Goal: Task Accomplishment & Management: Manage account settings

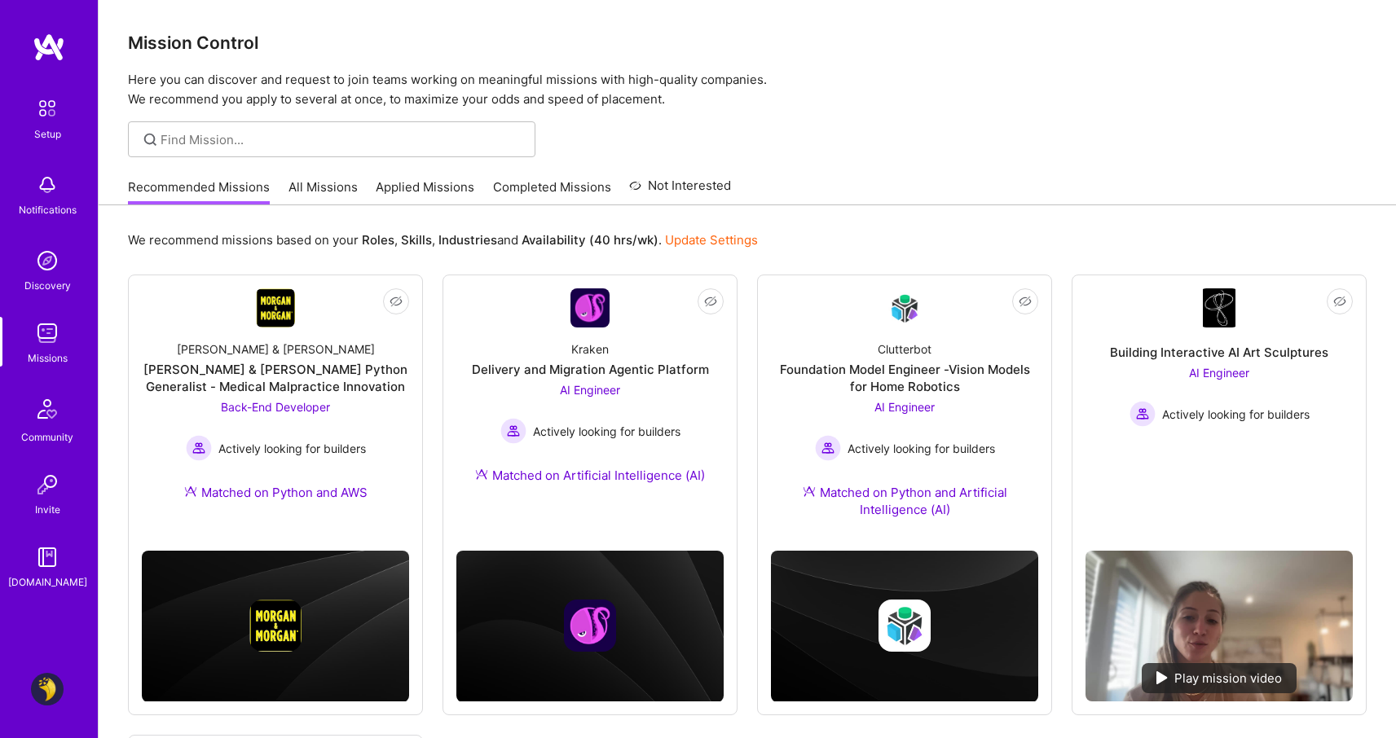
click at [45, 689] on img at bounding box center [47, 689] width 33 height 33
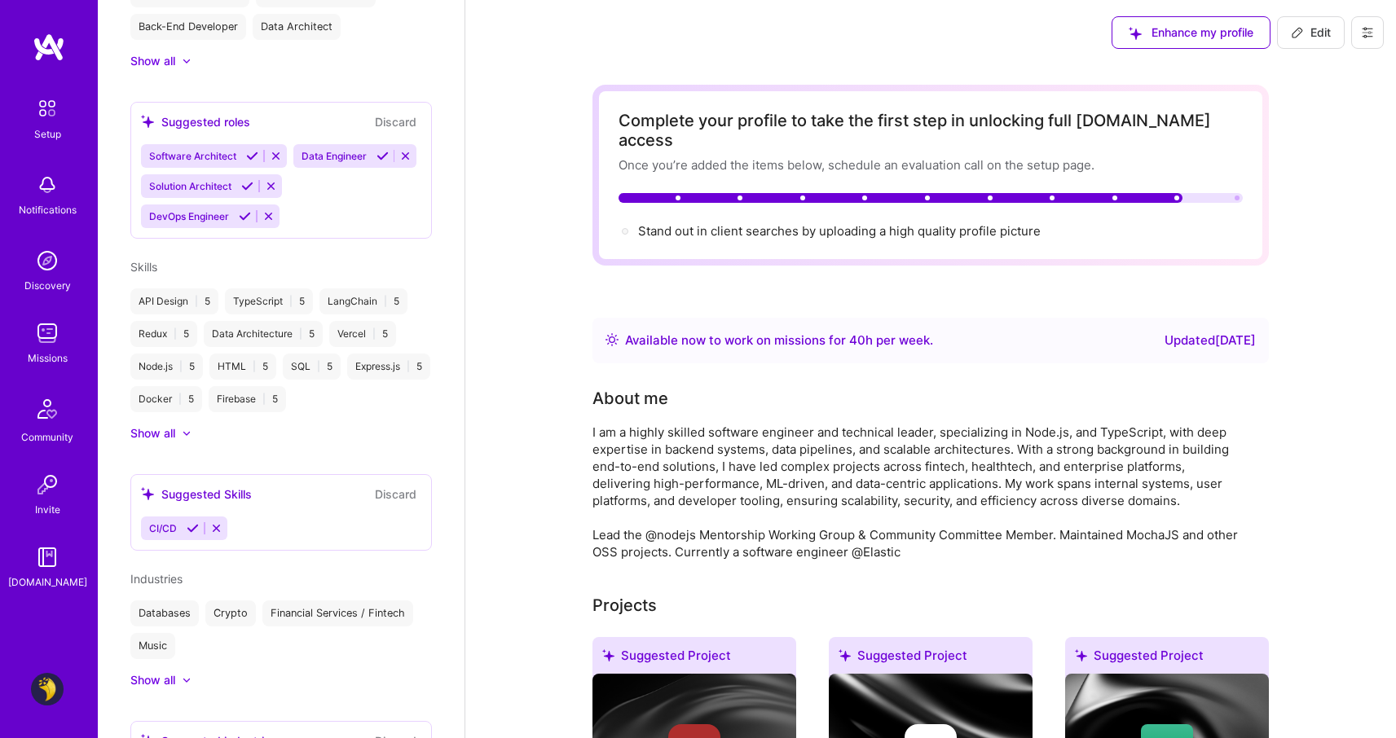
scroll to position [768, 0]
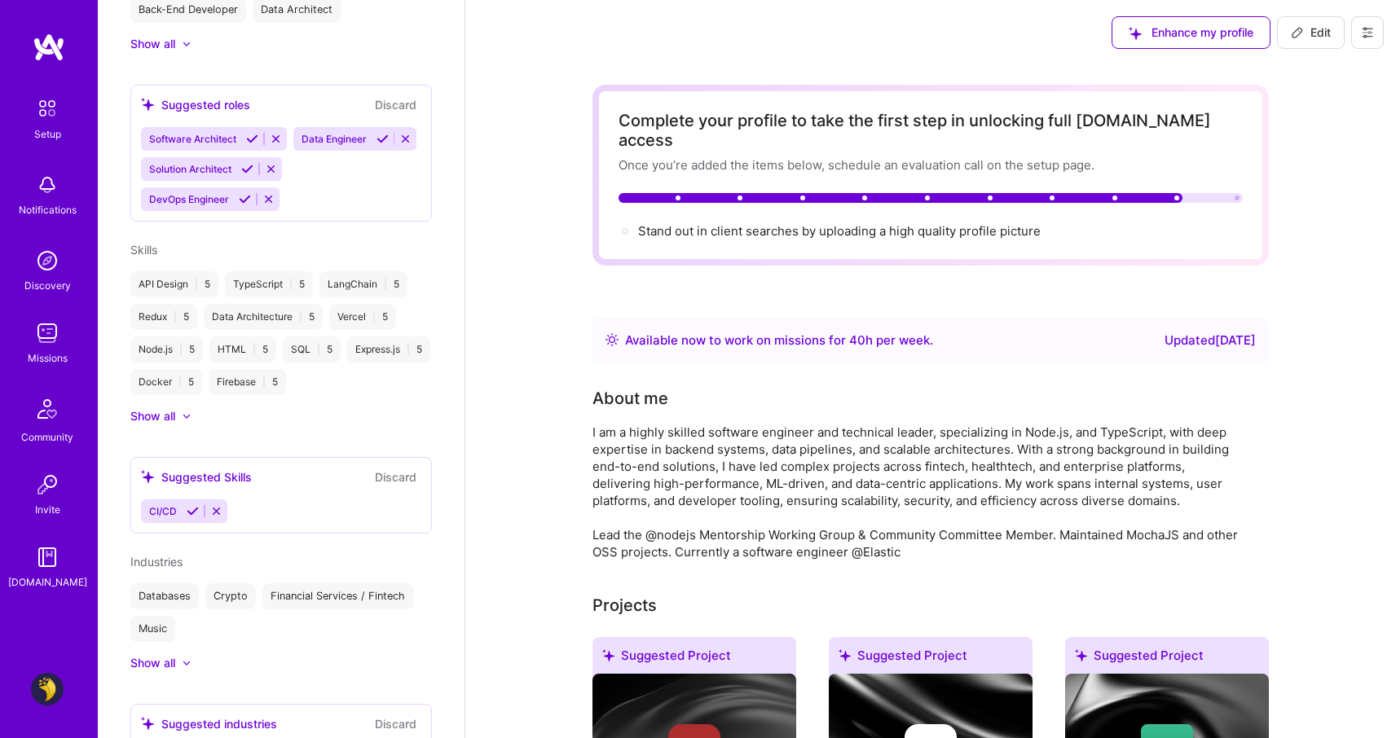
click at [187, 421] on div at bounding box center [187, 416] width 10 height 10
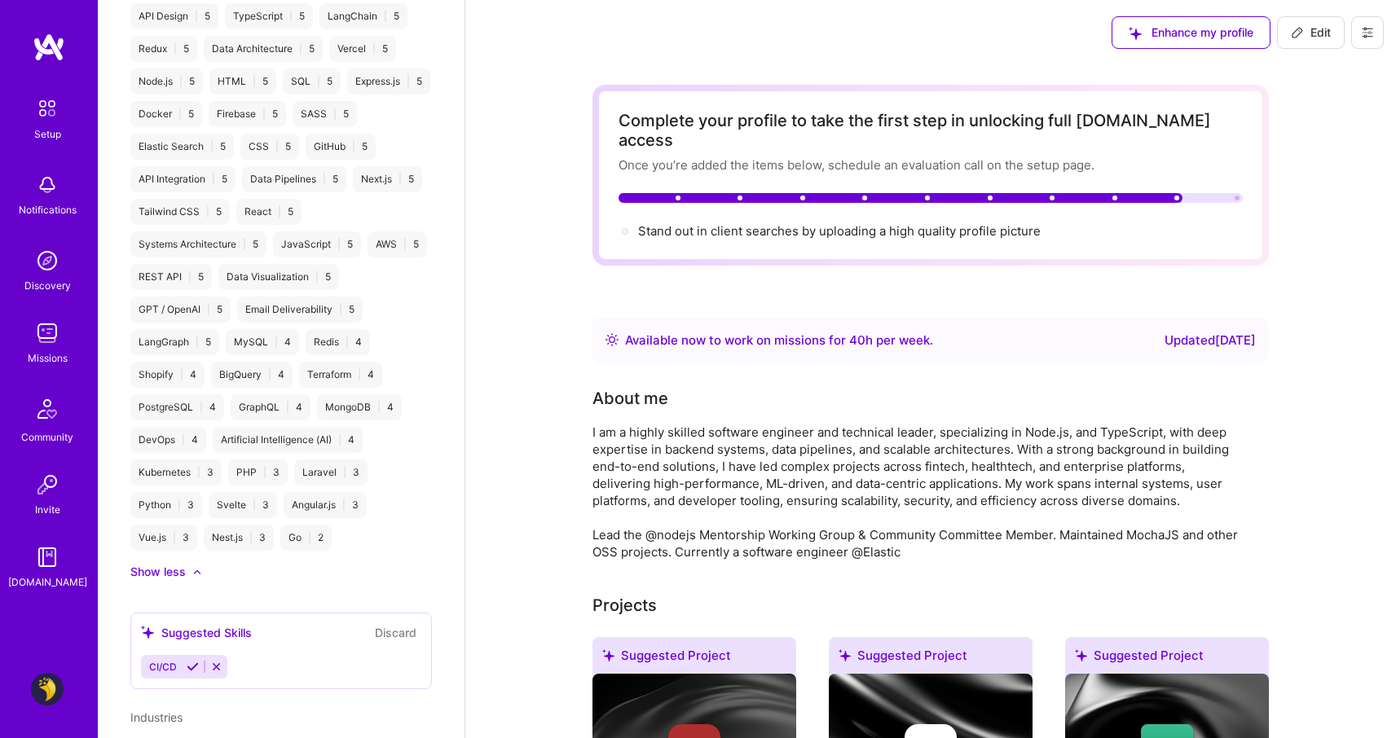
scroll to position [1058, 0]
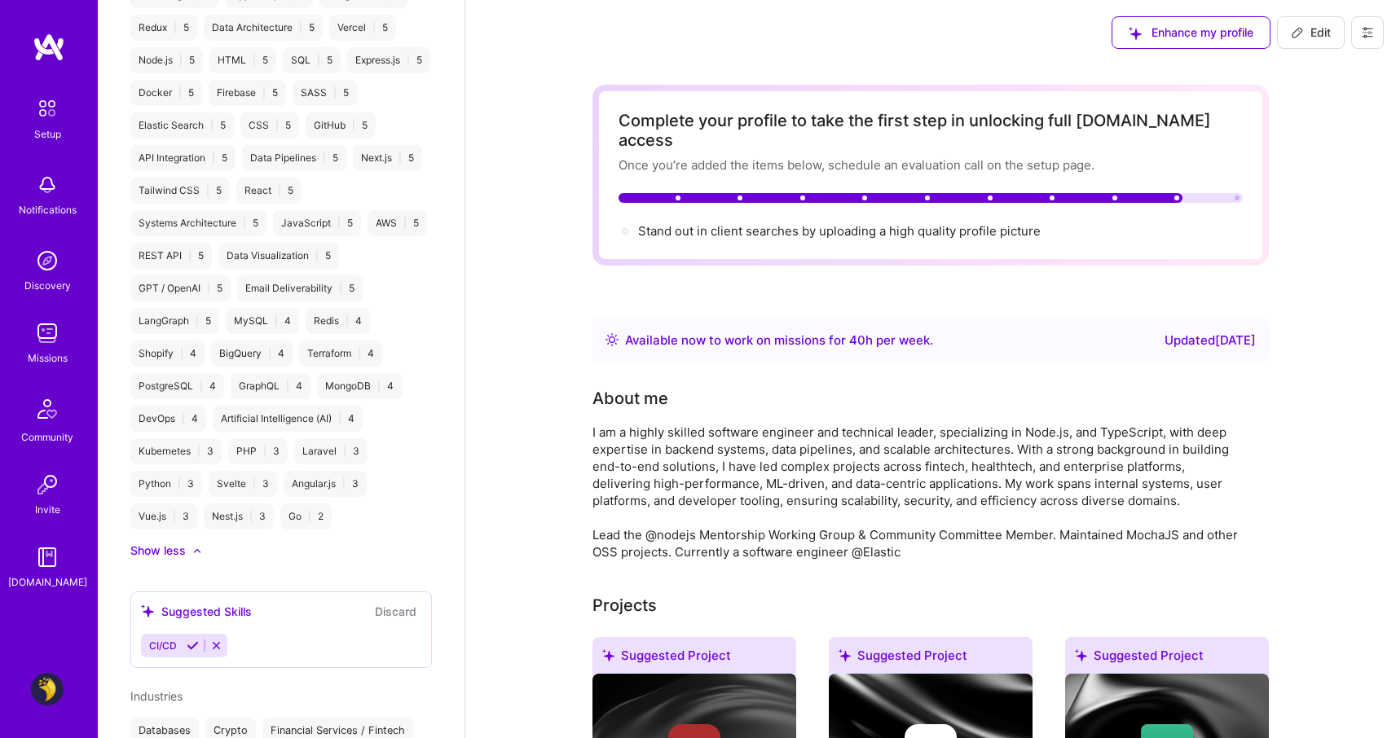
click at [202, 497] on div "Python | 3" at bounding box center [166, 484] width 72 height 26
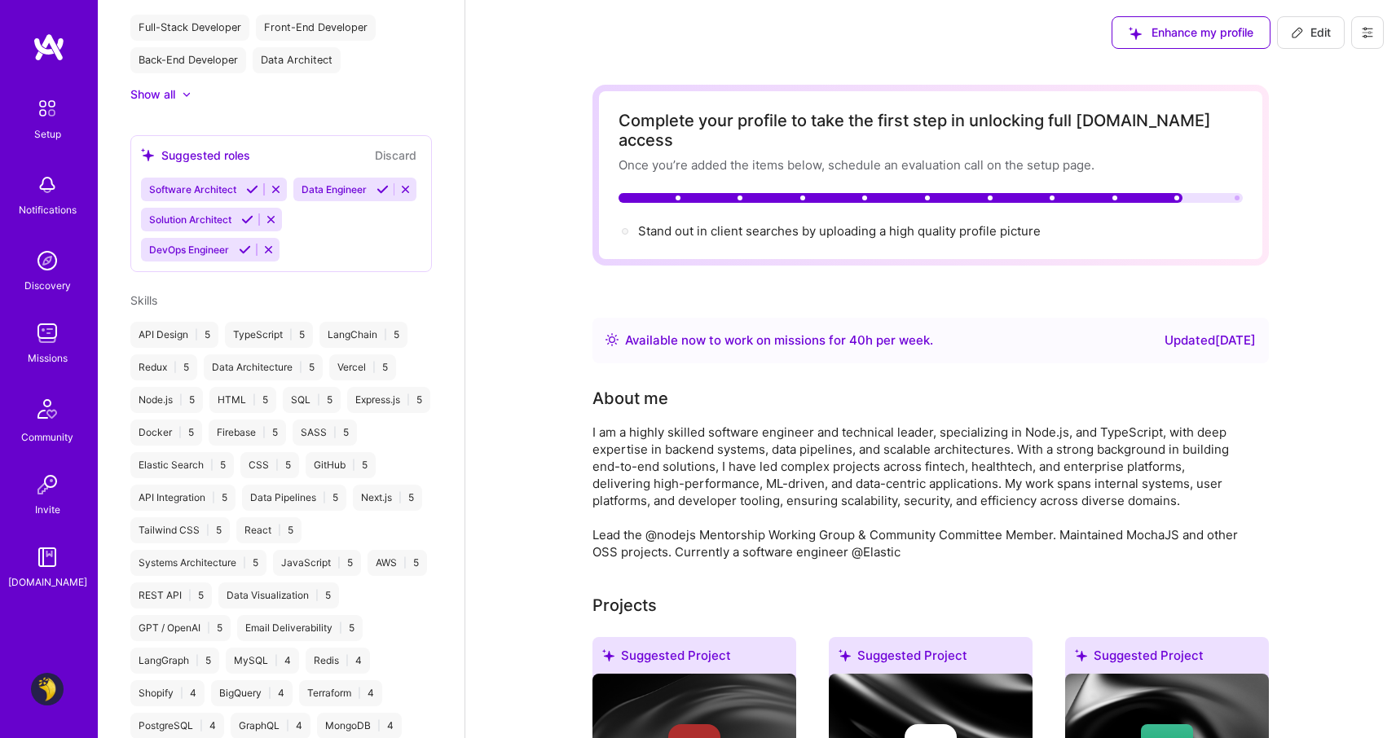
scroll to position [715, 0]
click at [1300, 35] on icon at bounding box center [1297, 32] width 13 height 13
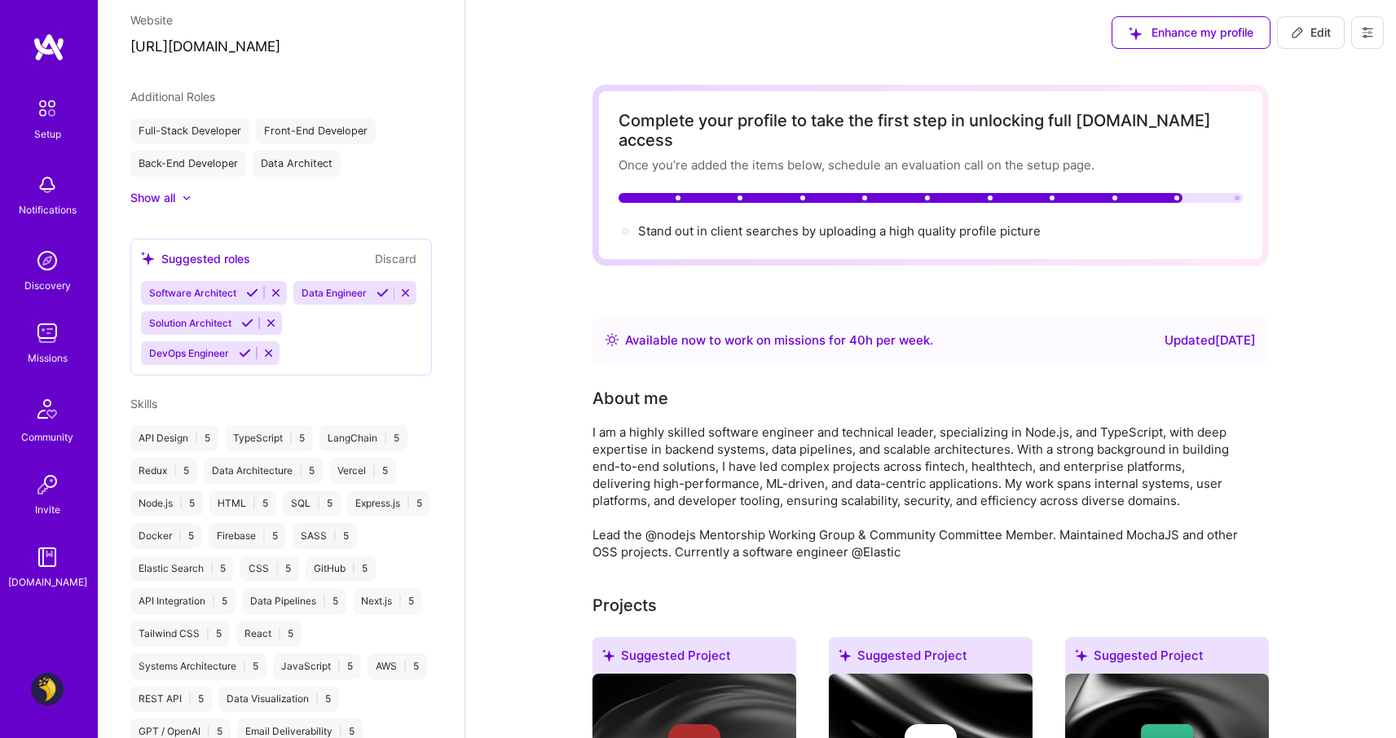
select select "AE"
select select "Right Now"
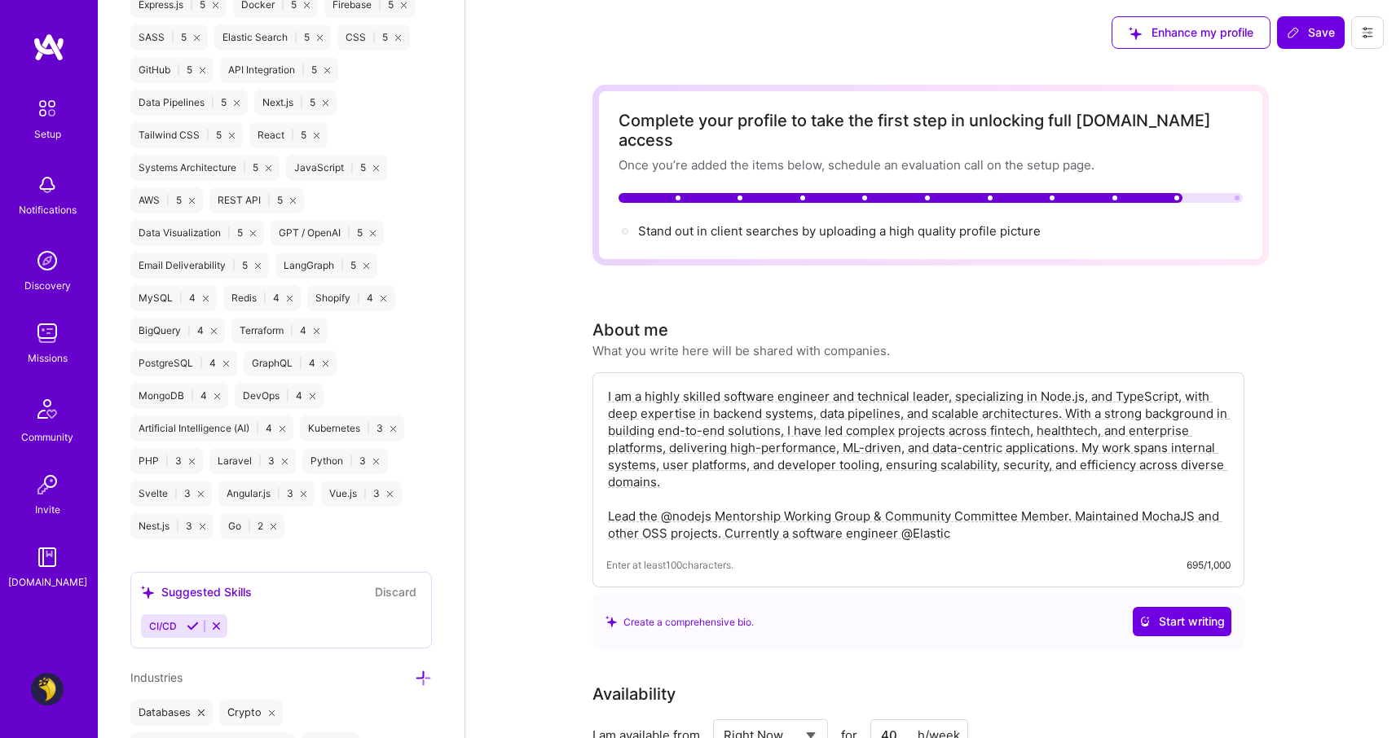
scroll to position [1630, 0]
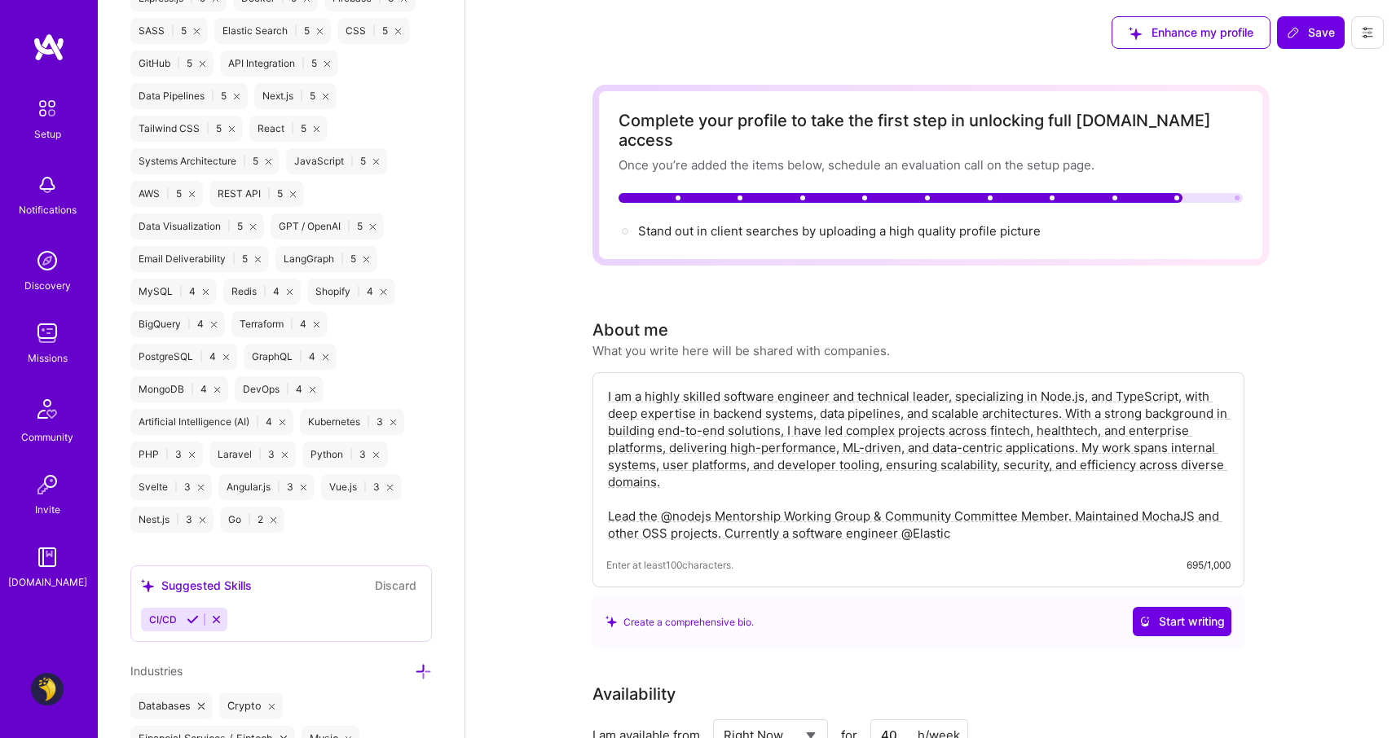
click at [373, 458] on icon at bounding box center [376, 455] width 6 height 6
click at [366, 468] on div "Svelte | 3" at bounding box center [342, 455] width 81 height 26
click at [370, 458] on icon at bounding box center [373, 455] width 6 height 6
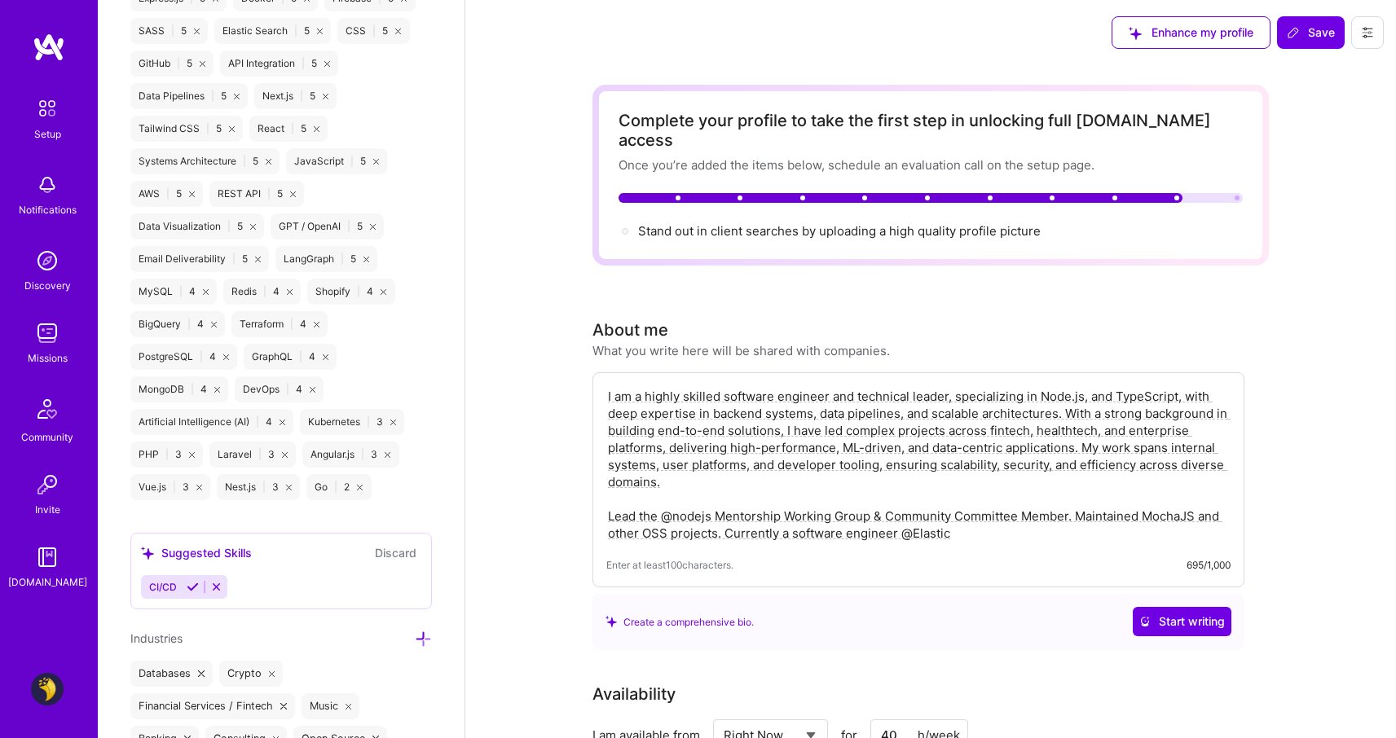
click at [282, 458] on icon at bounding box center [285, 455] width 6 height 6
click at [191, 458] on icon at bounding box center [192, 455] width 6 height 6
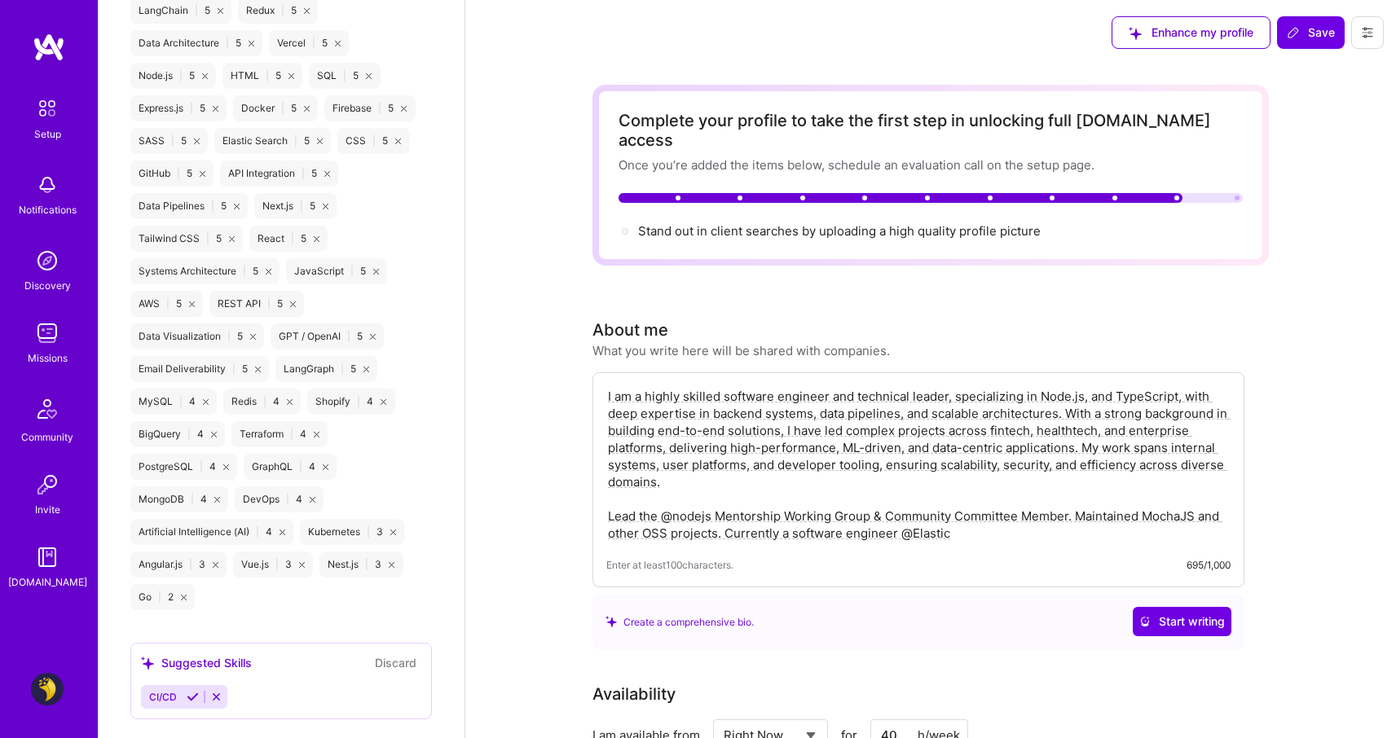
scroll to position [1499, 0]
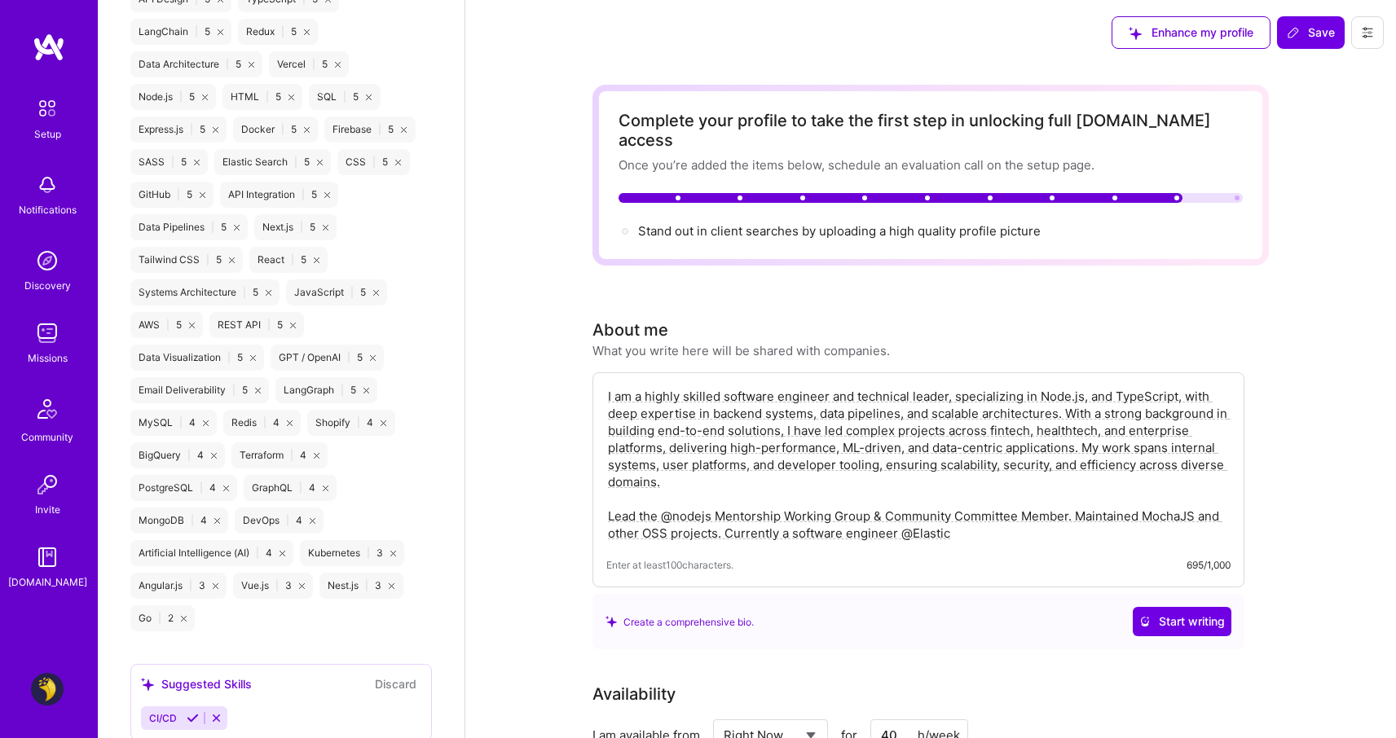
click at [187, 631] on div "Go | 2" at bounding box center [162, 618] width 64 height 26
click at [185, 622] on icon at bounding box center [184, 619] width 6 height 6
click at [215, 589] on icon at bounding box center [216, 586] width 6 height 6
click at [196, 589] on icon at bounding box center [199, 586] width 6 height 6
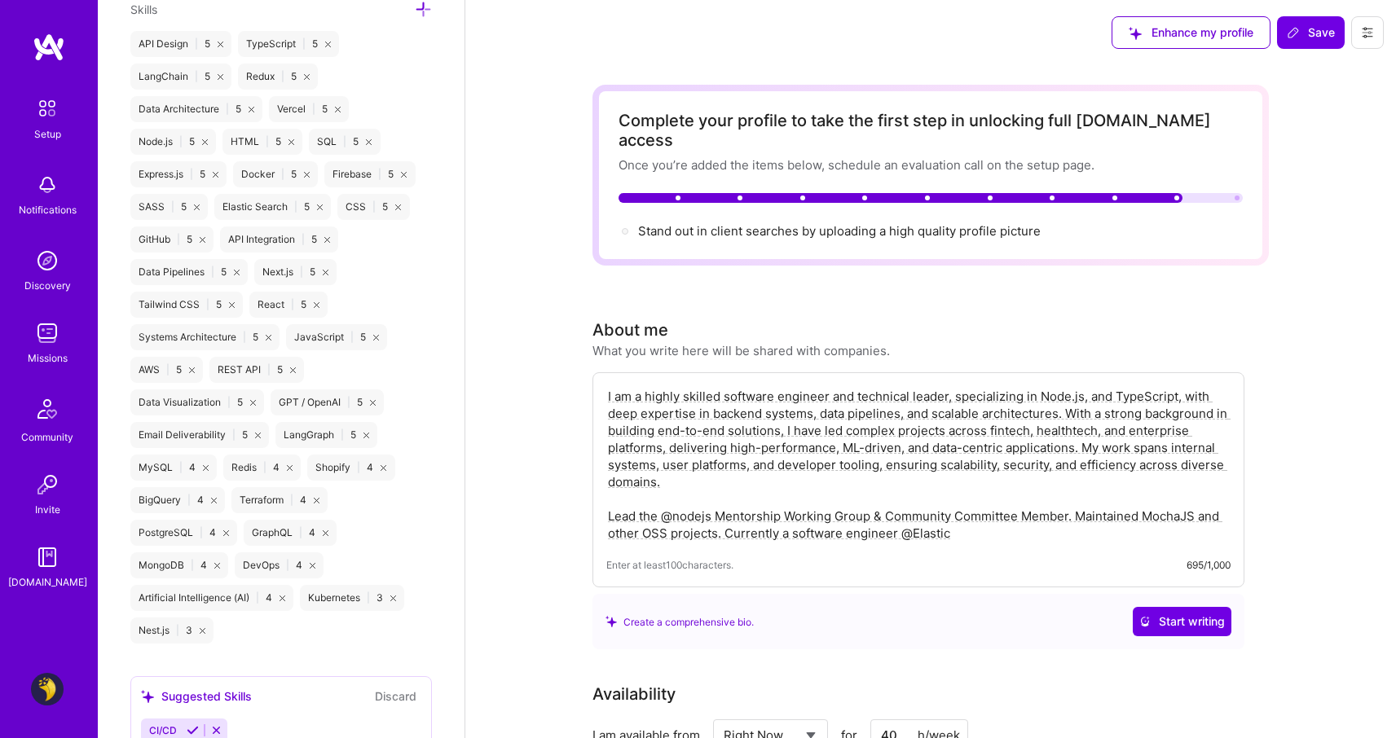
scroll to position [1456, 0]
click at [1296, 29] on icon at bounding box center [1293, 33] width 10 height 10
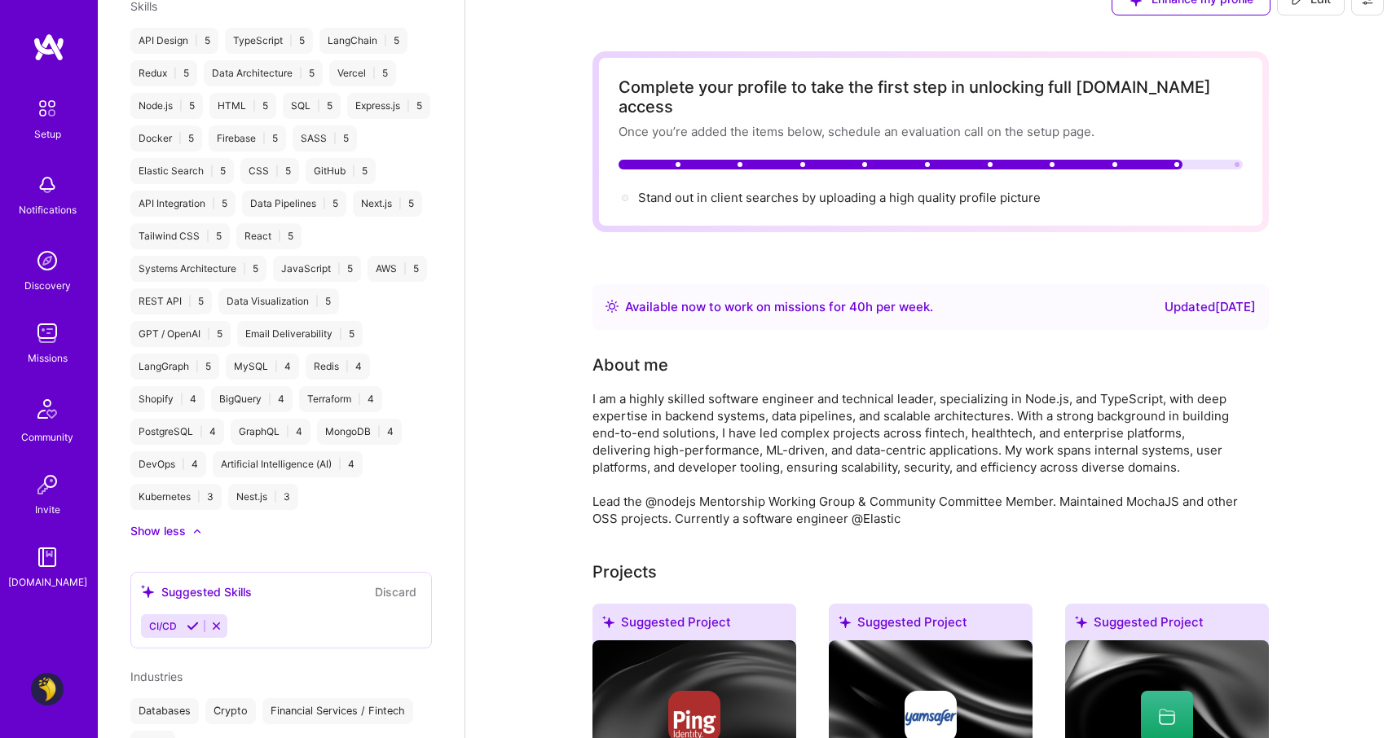
scroll to position [0, 0]
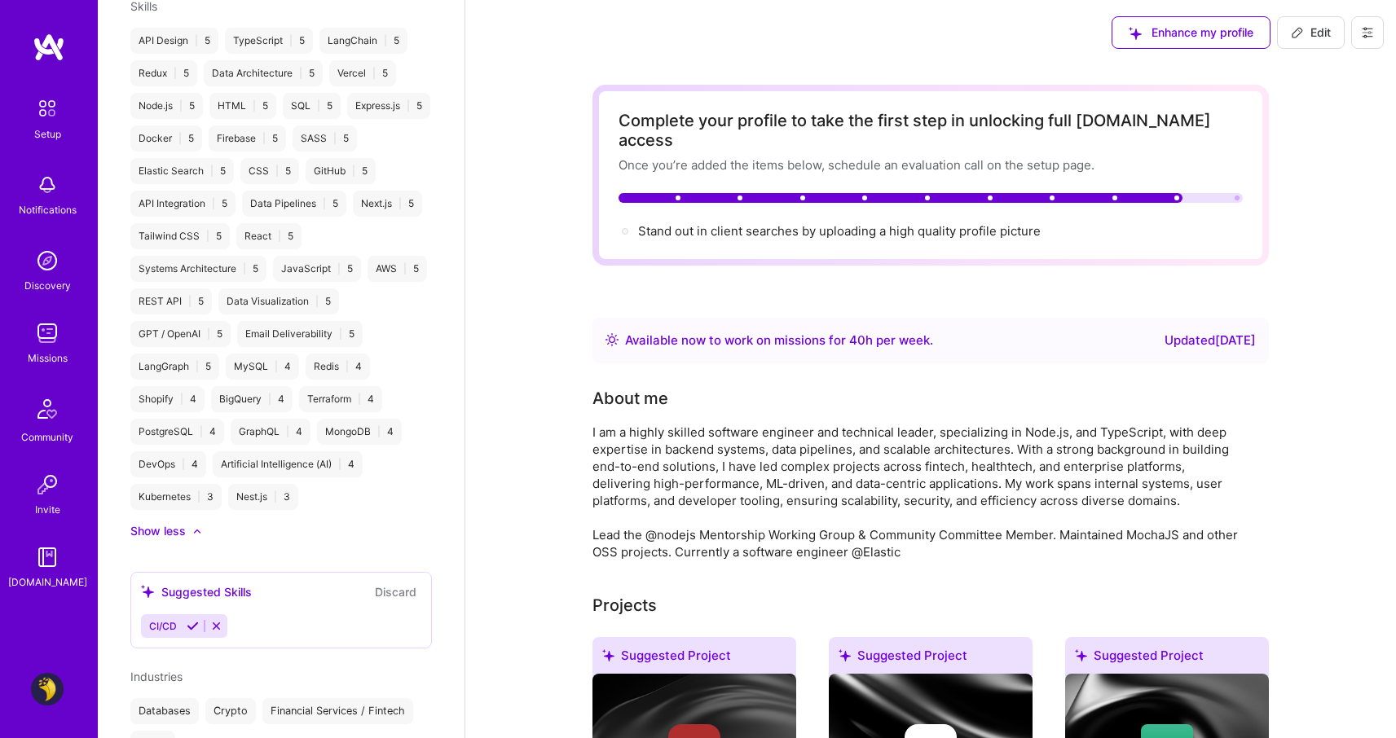
click at [46, 280] on div "Discovery" at bounding box center [47, 285] width 46 height 17
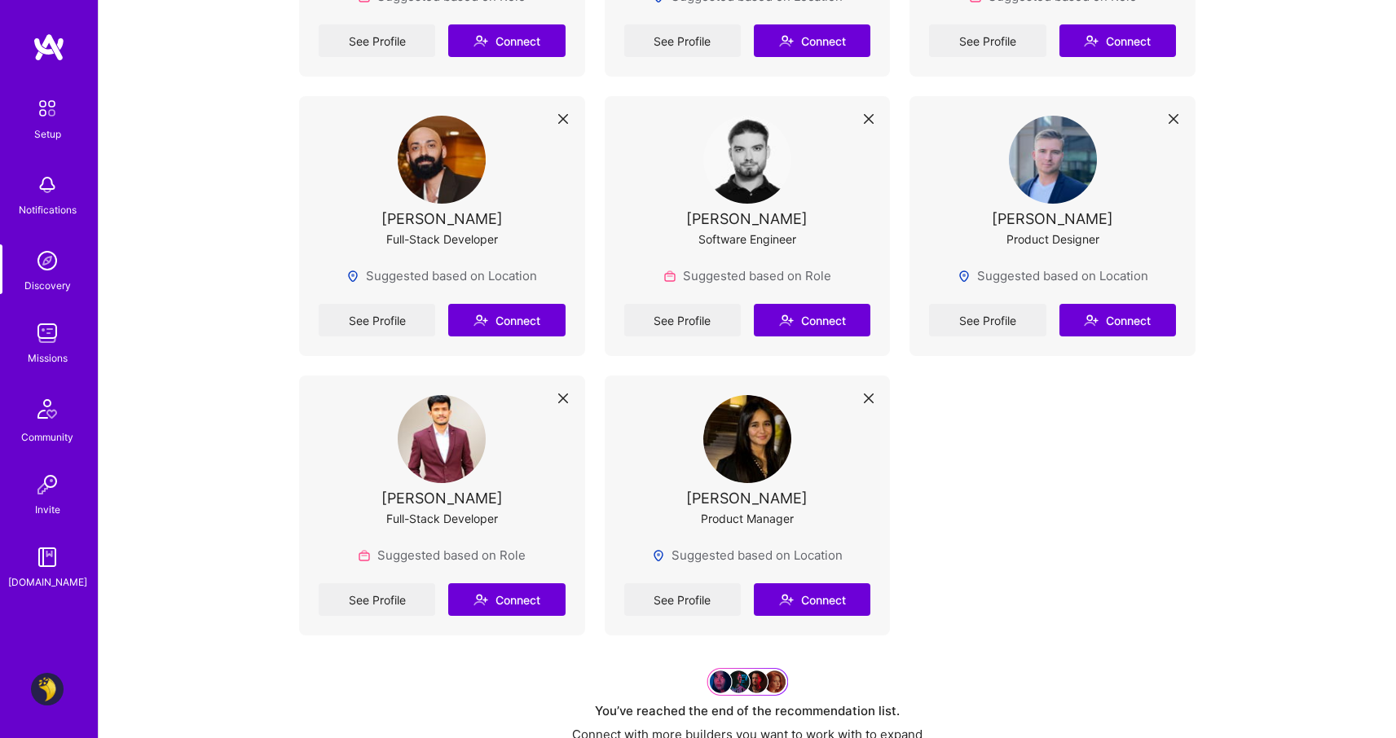
scroll to position [7959, 0]
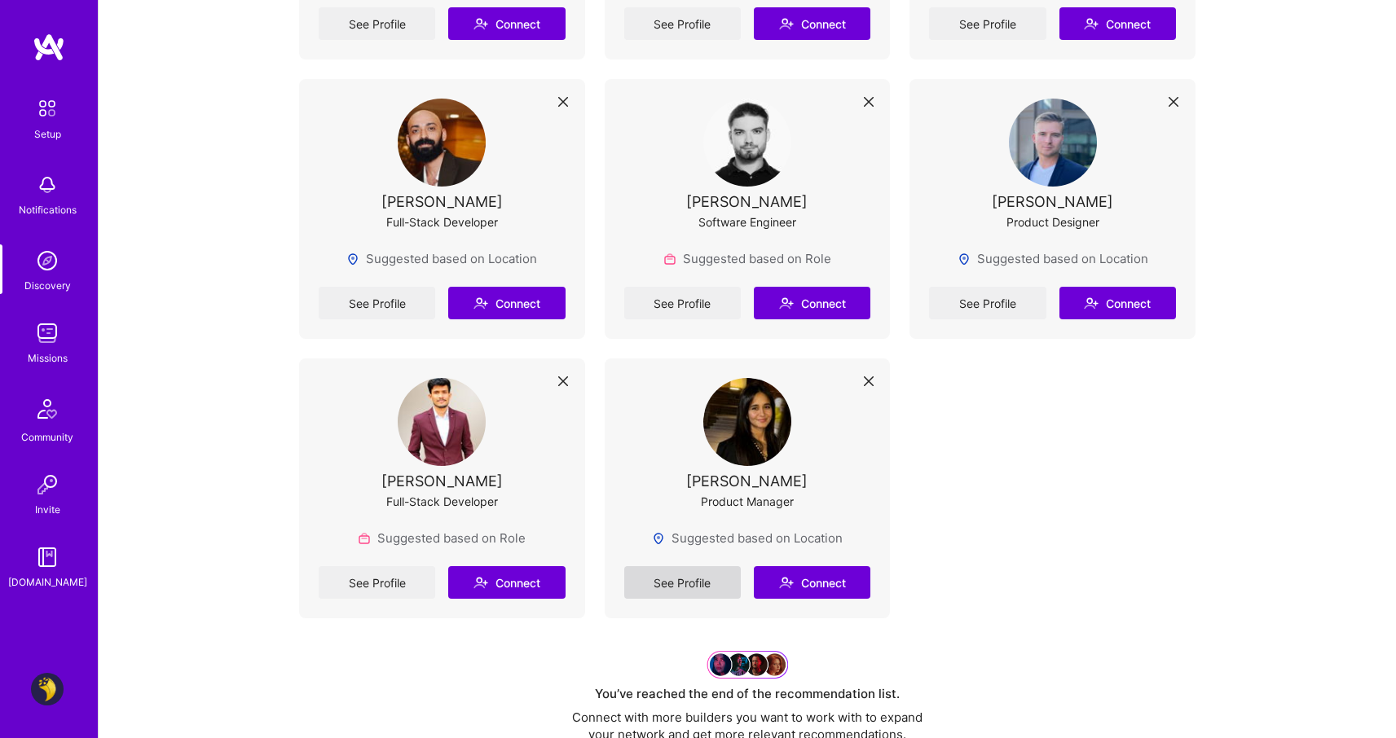
click at [684, 566] on link "See Profile" at bounding box center [682, 582] width 117 height 33
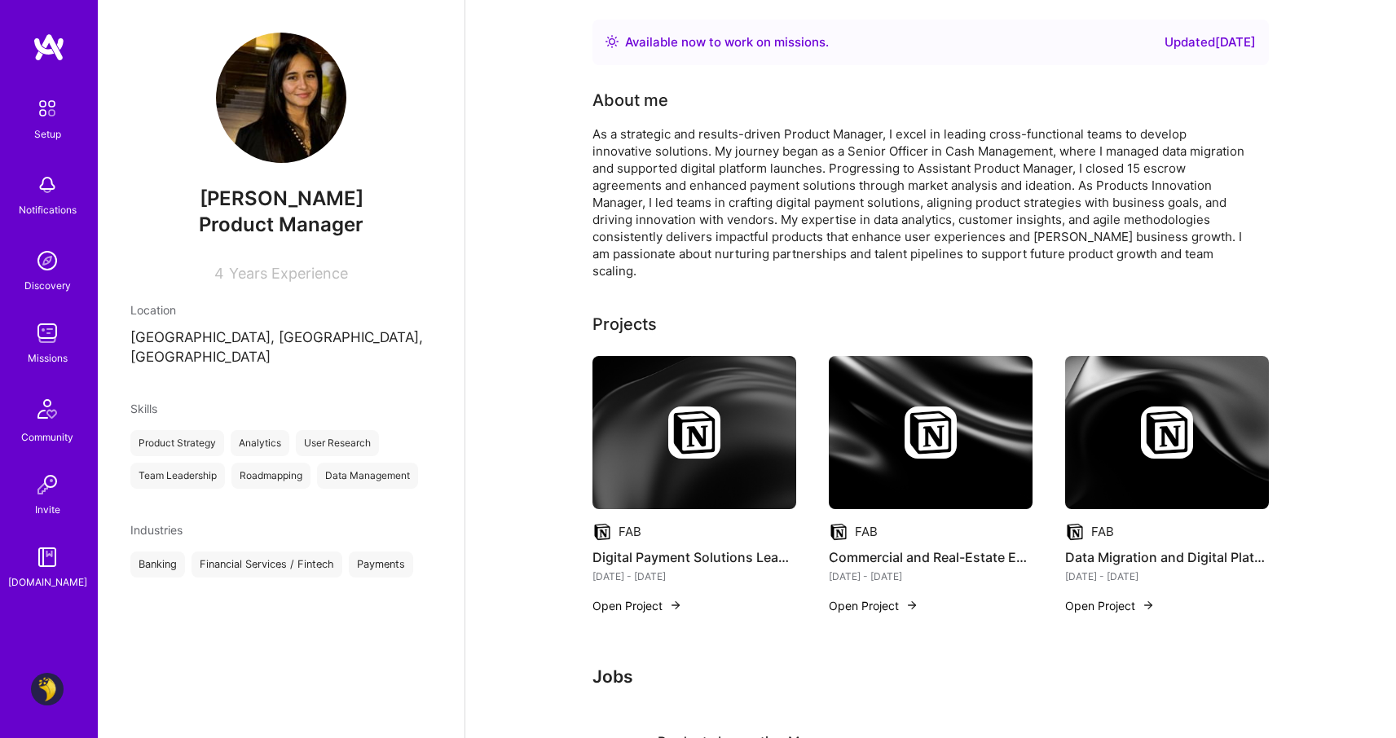
click at [46, 332] on img at bounding box center [47, 333] width 33 height 33
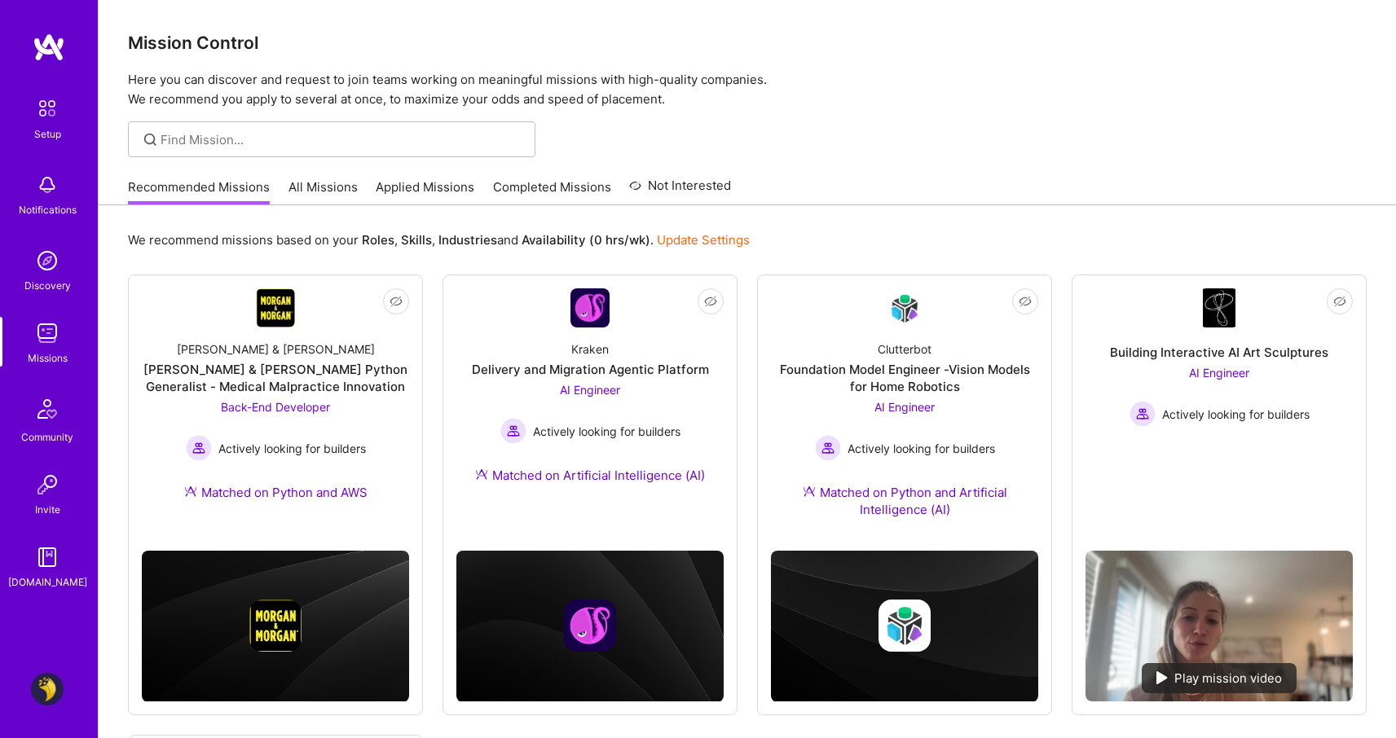
click at [46, 400] on img at bounding box center [47, 408] width 39 height 39
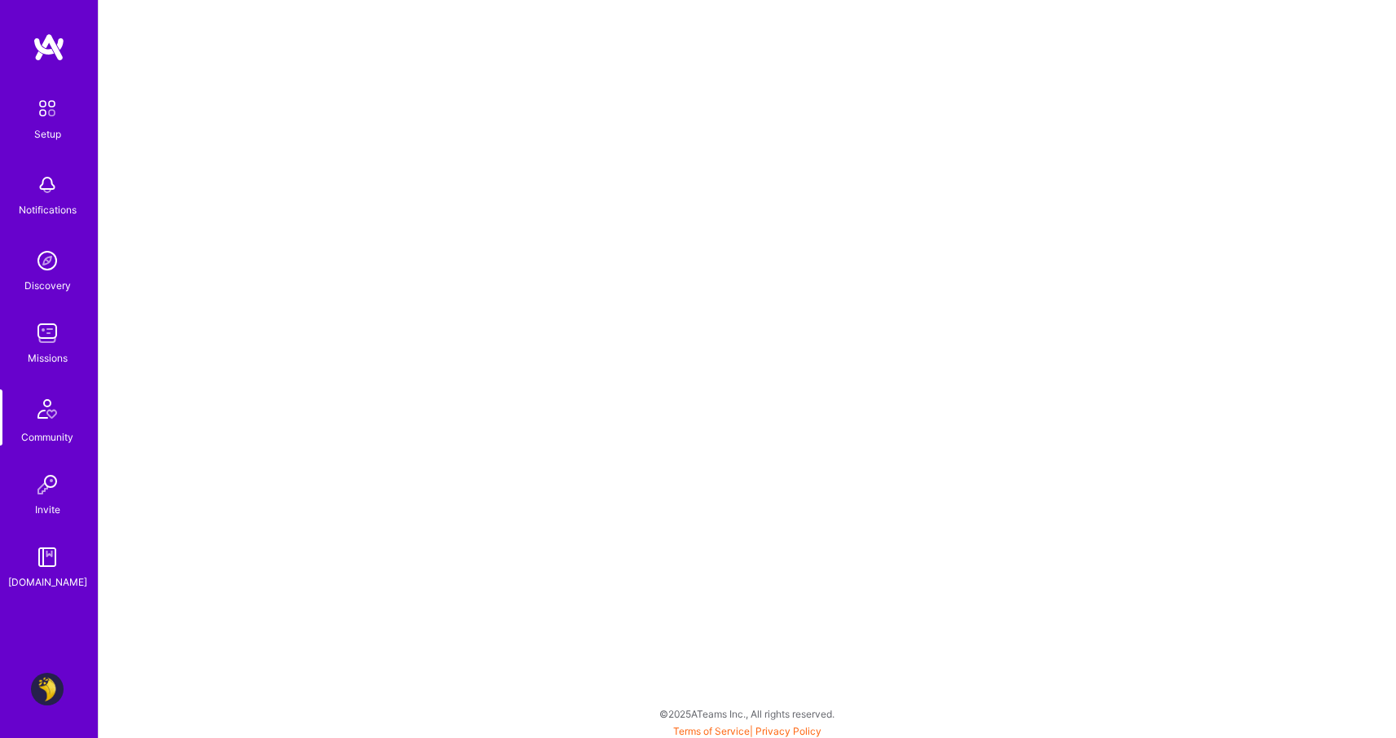
click at [51, 563] on img at bounding box center [47, 557] width 33 height 33
click at [51, 492] on img at bounding box center [47, 484] width 33 height 33
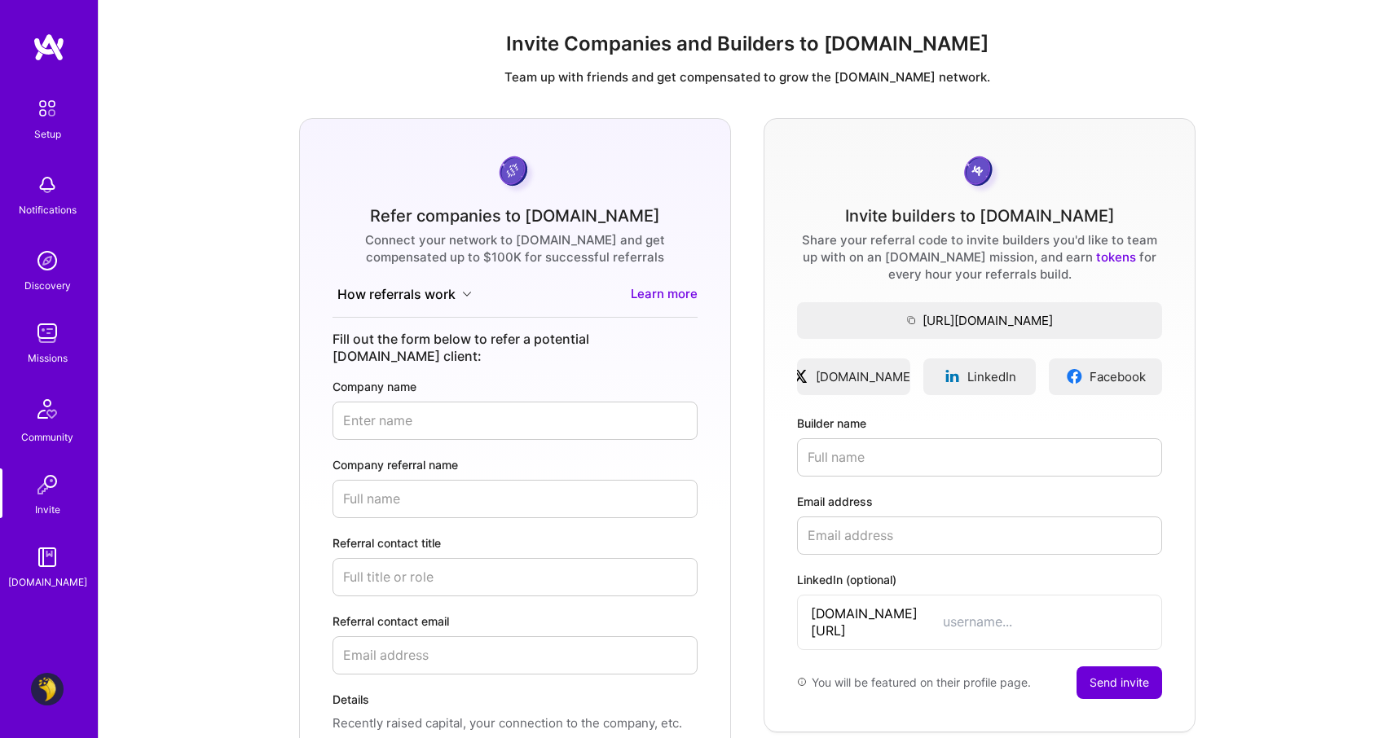
click at [55, 440] on div "Community" at bounding box center [47, 437] width 52 height 17
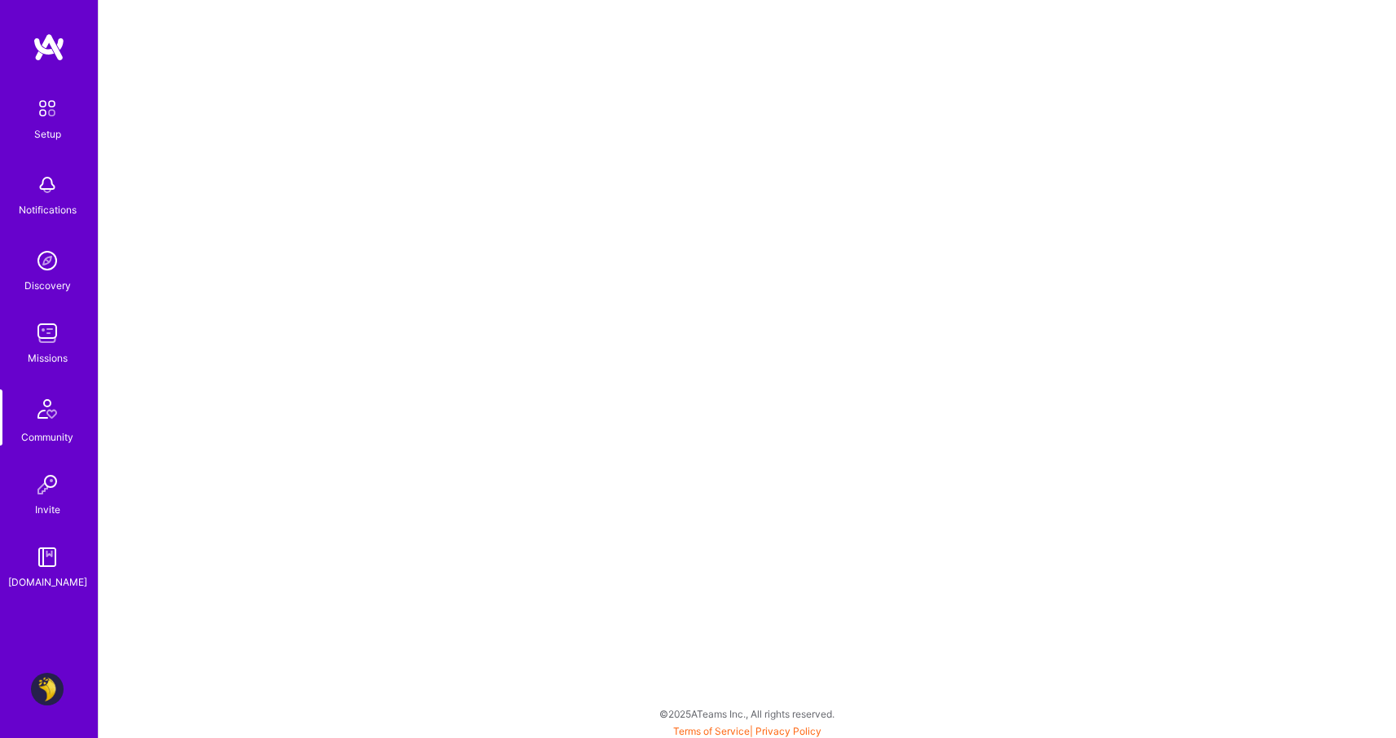
click at [55, 497] on img at bounding box center [47, 484] width 33 height 33
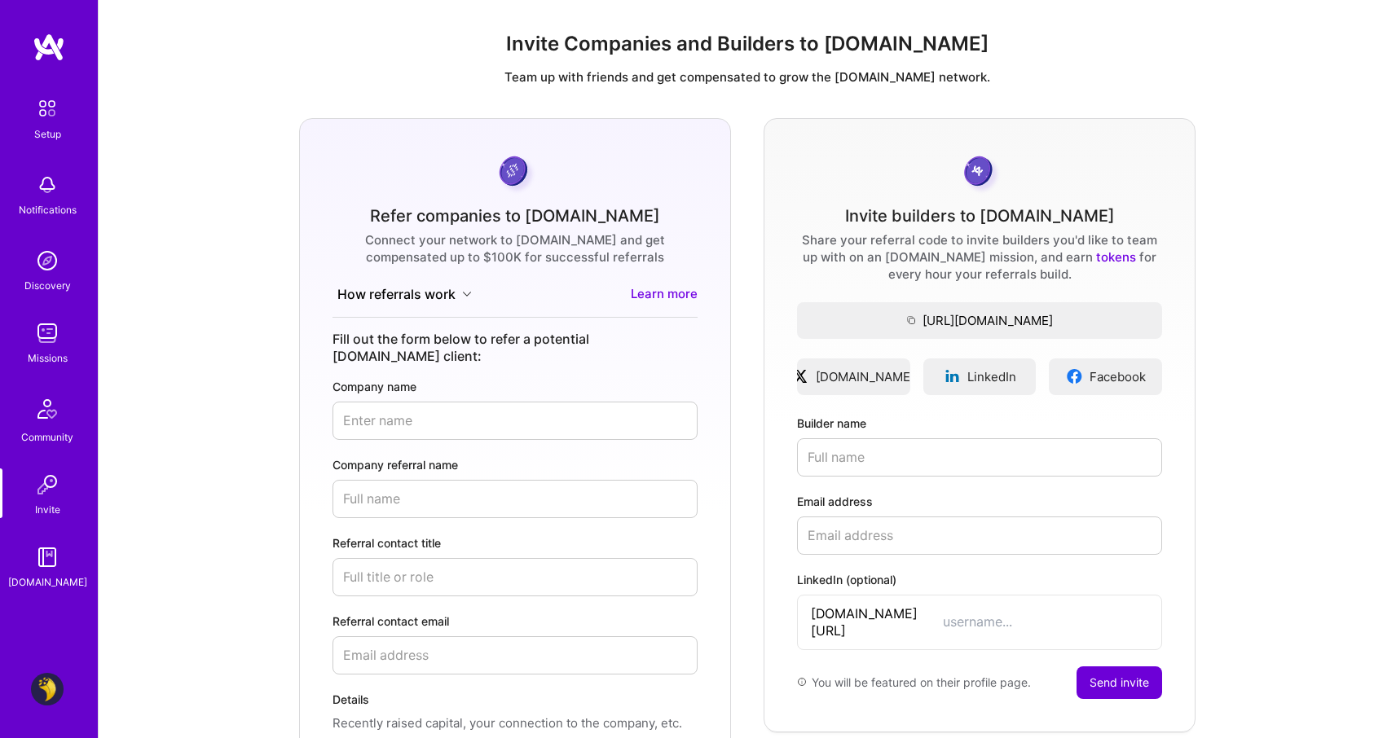
click at [428, 302] on button "How referrals work" at bounding box center [404, 294] width 144 height 19
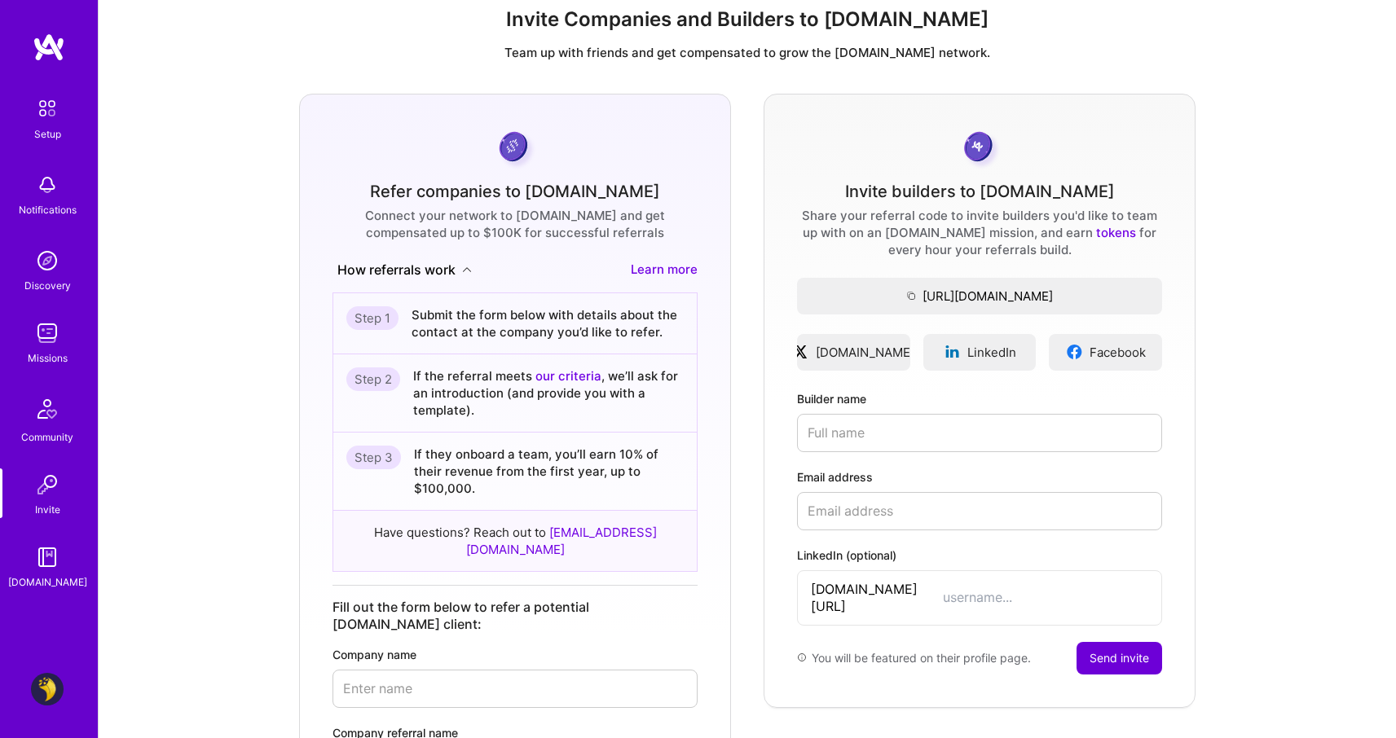
scroll to position [33, 0]
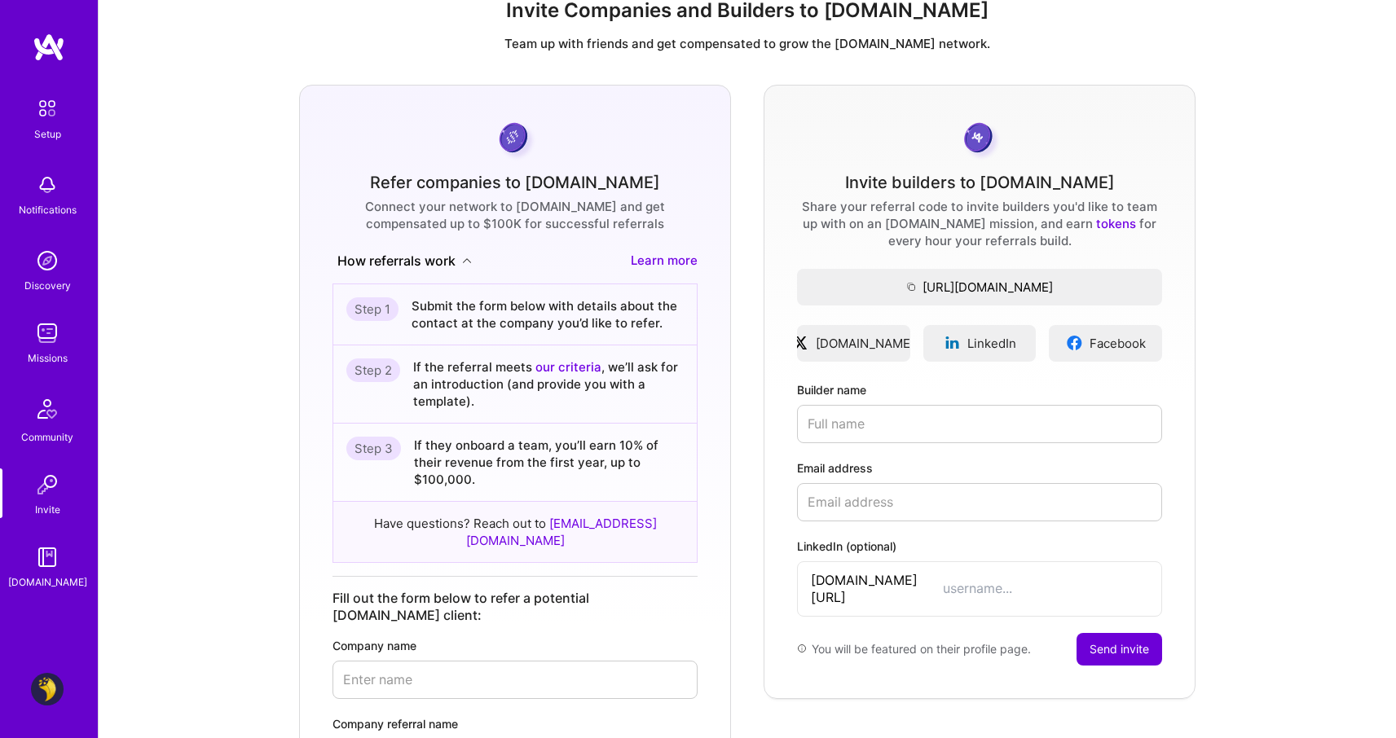
click at [47, 410] on img at bounding box center [47, 408] width 39 height 39
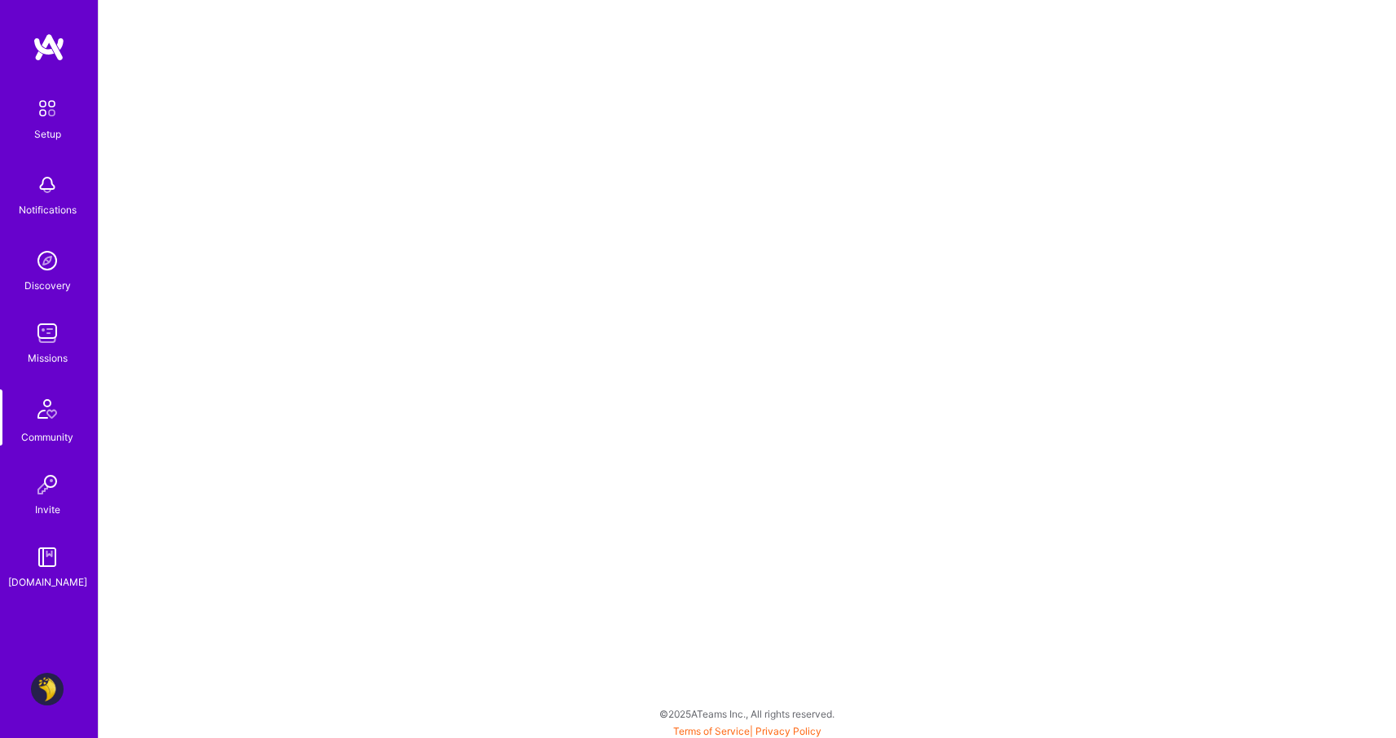
click at [49, 338] on img at bounding box center [47, 333] width 33 height 33
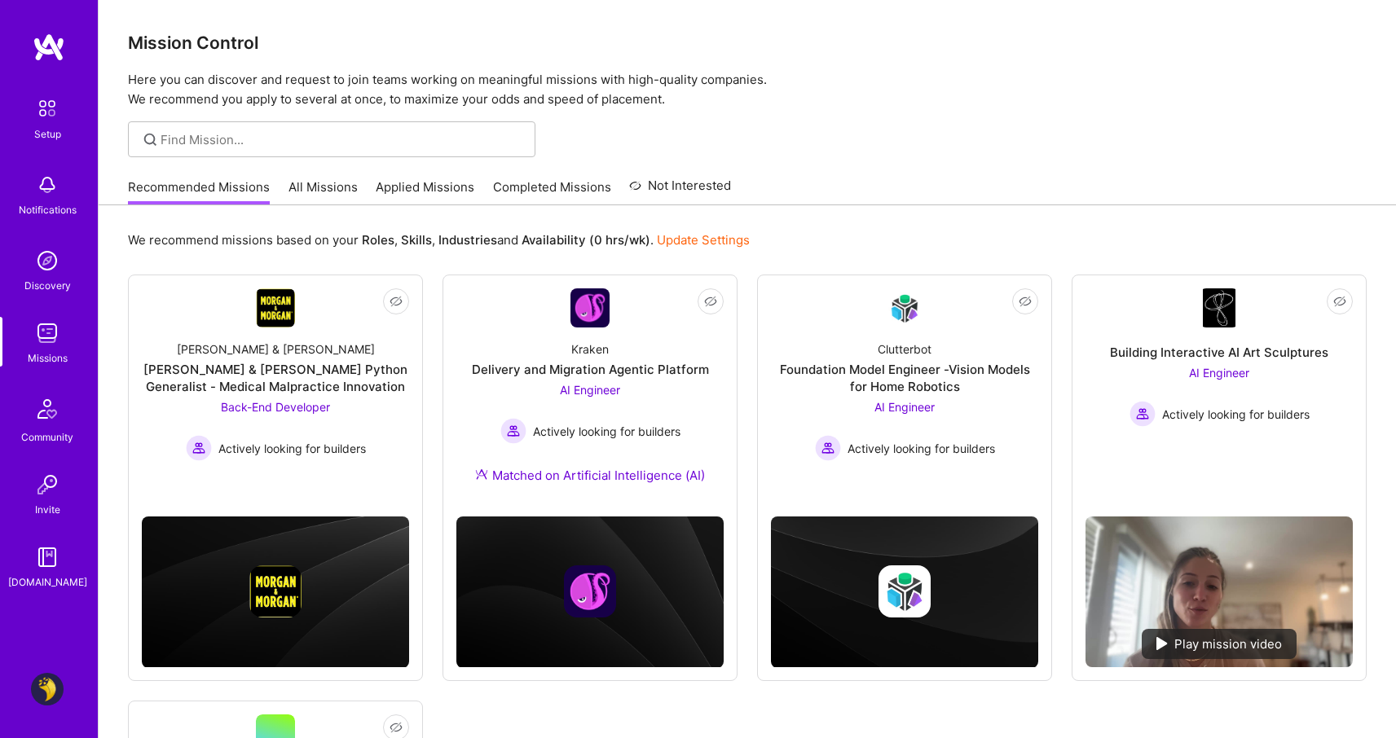
click at [680, 239] on link "Update Settings" at bounding box center [703, 239] width 93 height 15
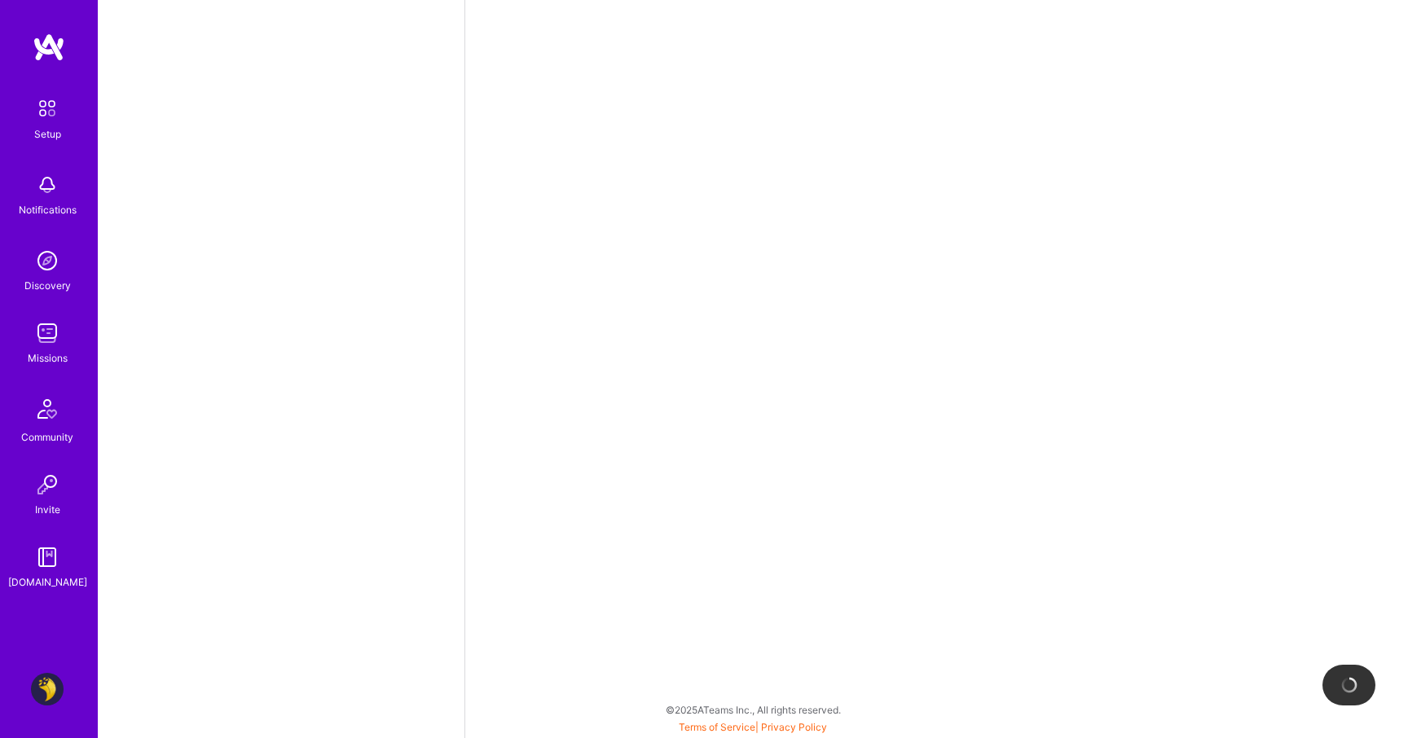
select select "AE"
select select "Right Now"
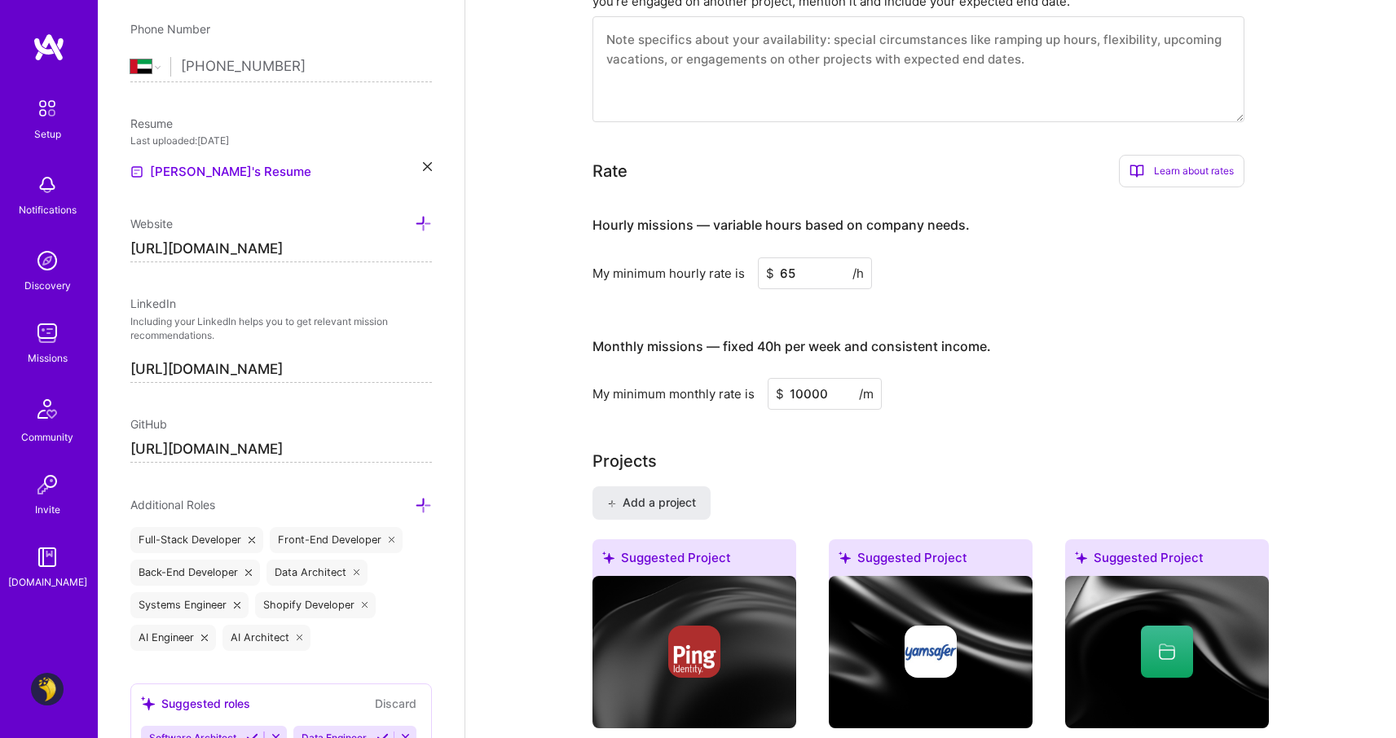
scroll to position [834, 0]
click at [814, 377] on input "10000" at bounding box center [825, 393] width 114 height 32
type input "8000"
click at [793, 257] on input "65" at bounding box center [815, 273] width 114 height 32
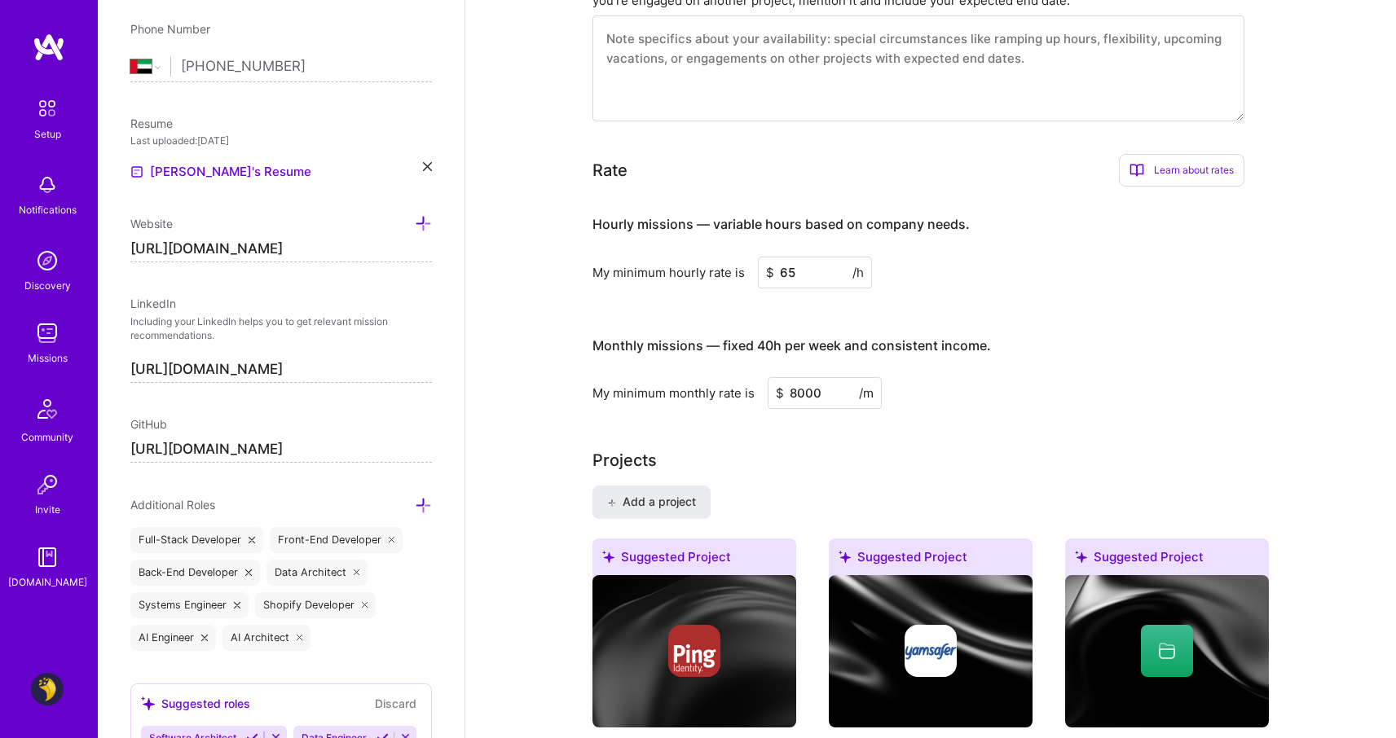
click at [800, 257] on input "65" at bounding box center [815, 273] width 114 height 32
type input "55"
click at [847, 448] on div "Projects" at bounding box center [930, 460] width 676 height 24
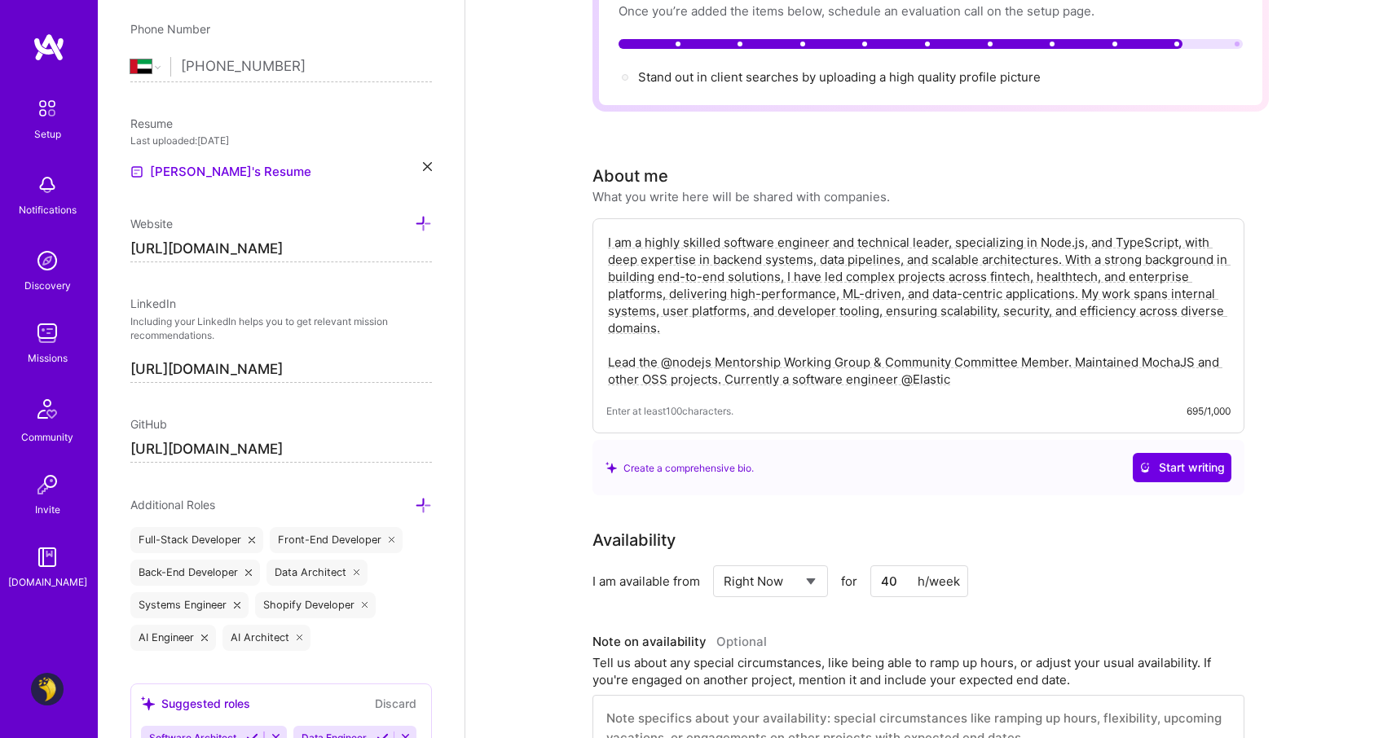
scroll to position [0, 0]
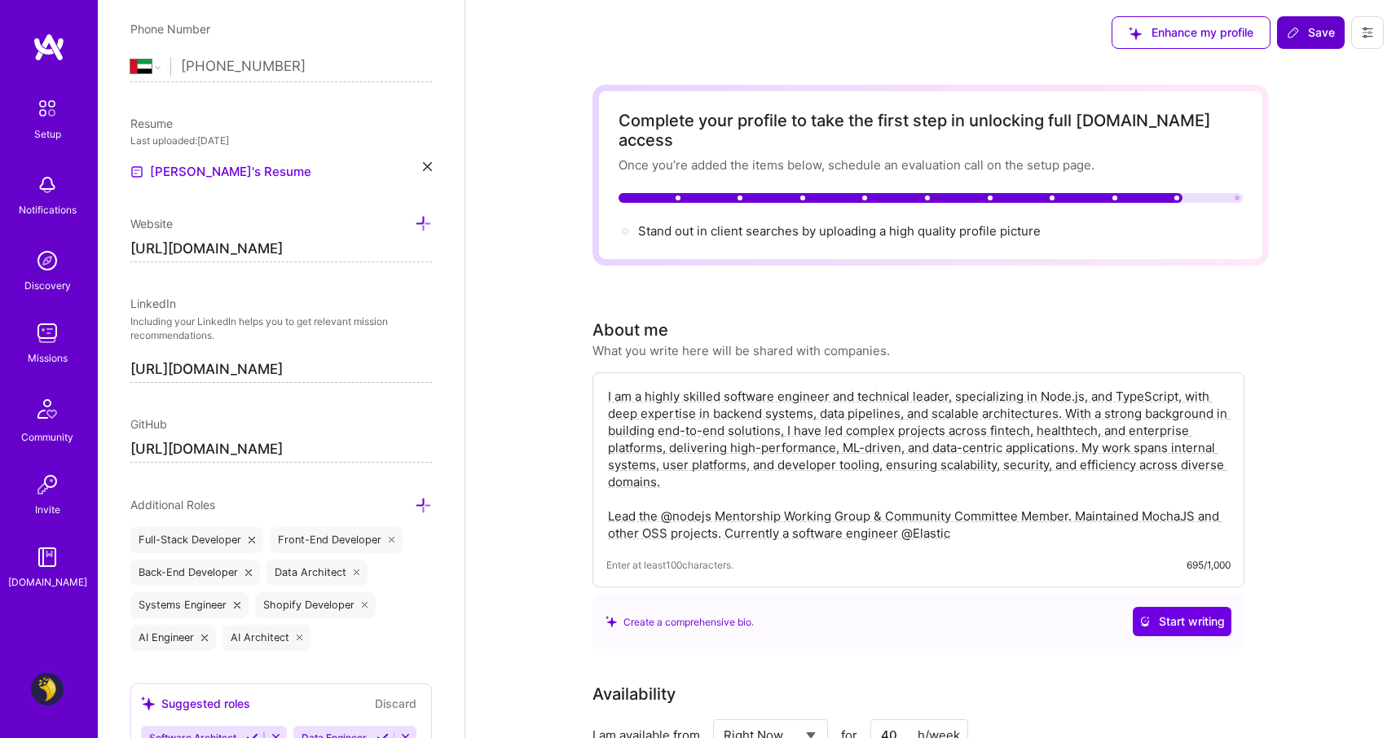
click at [1303, 36] on span "Save" at bounding box center [1311, 32] width 48 height 16
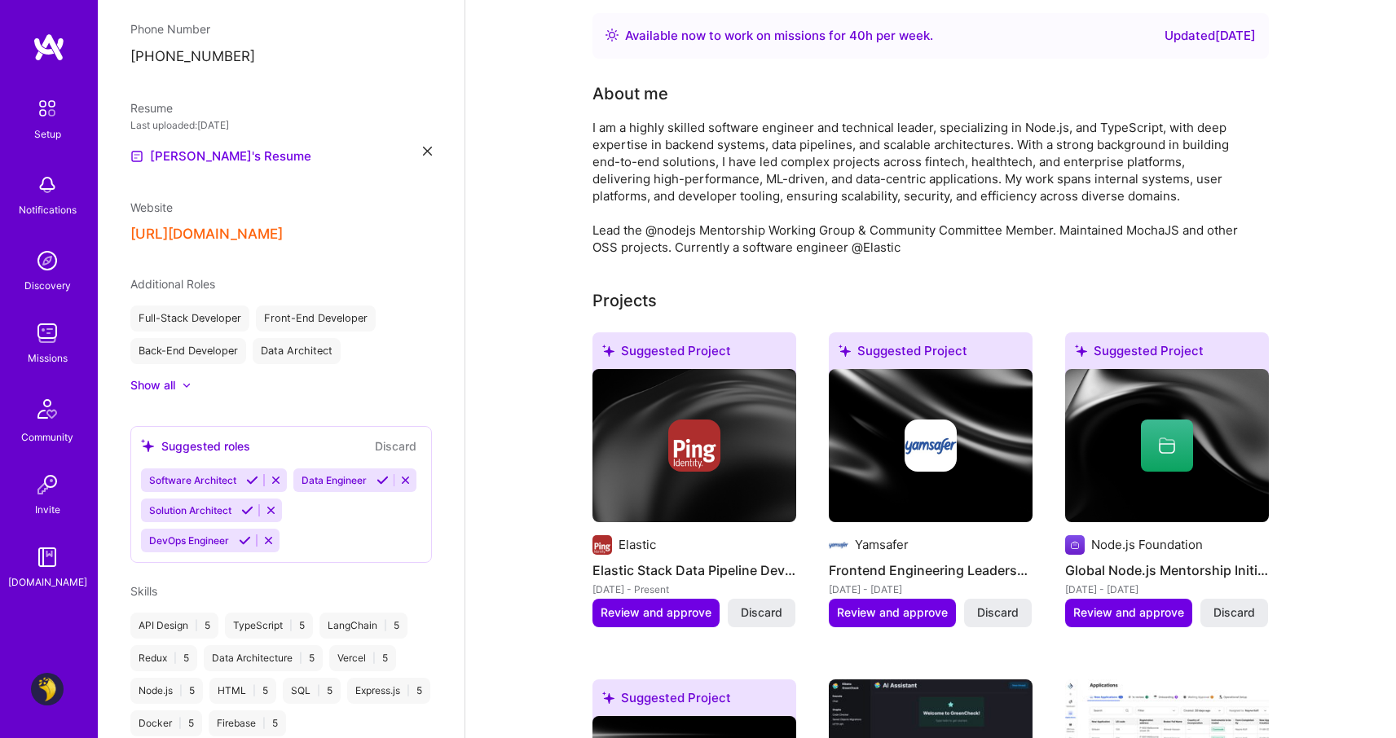
scroll to position [325, 0]
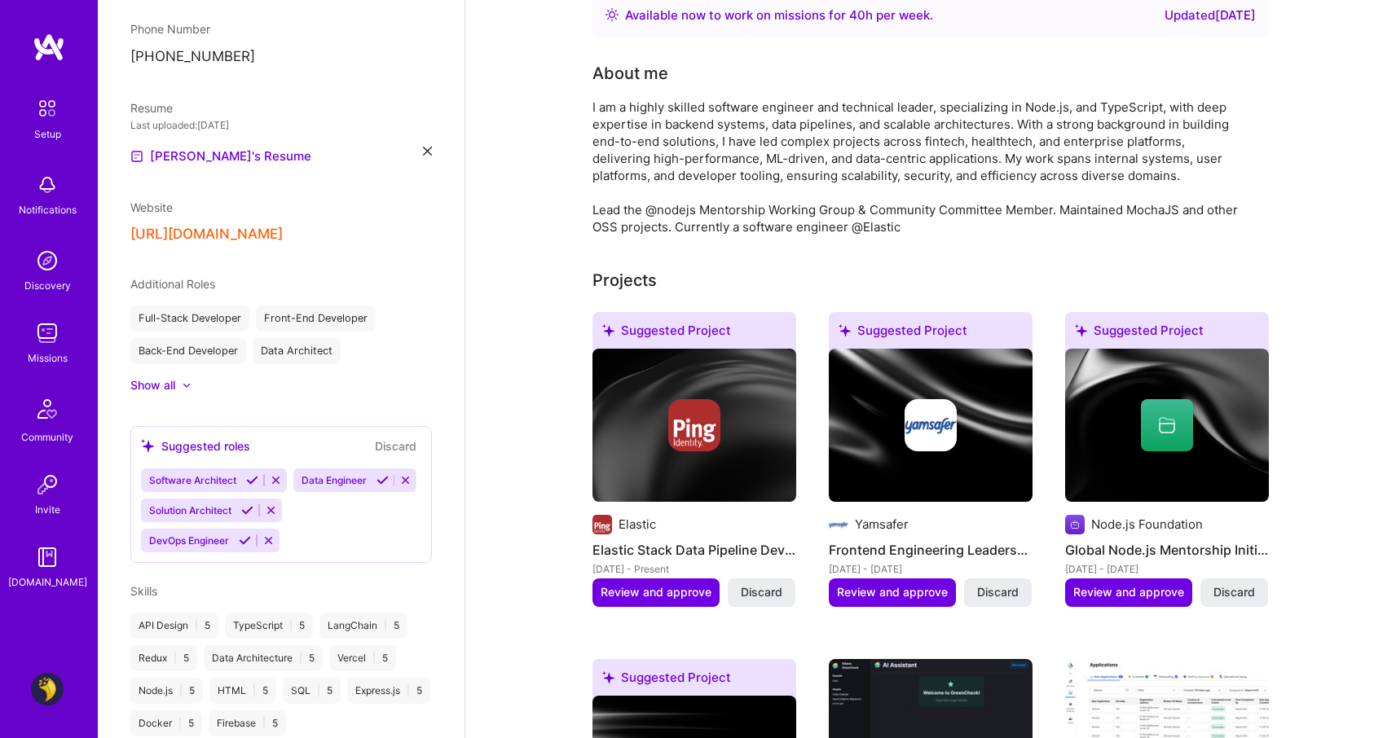
click at [45, 328] on img at bounding box center [47, 333] width 33 height 33
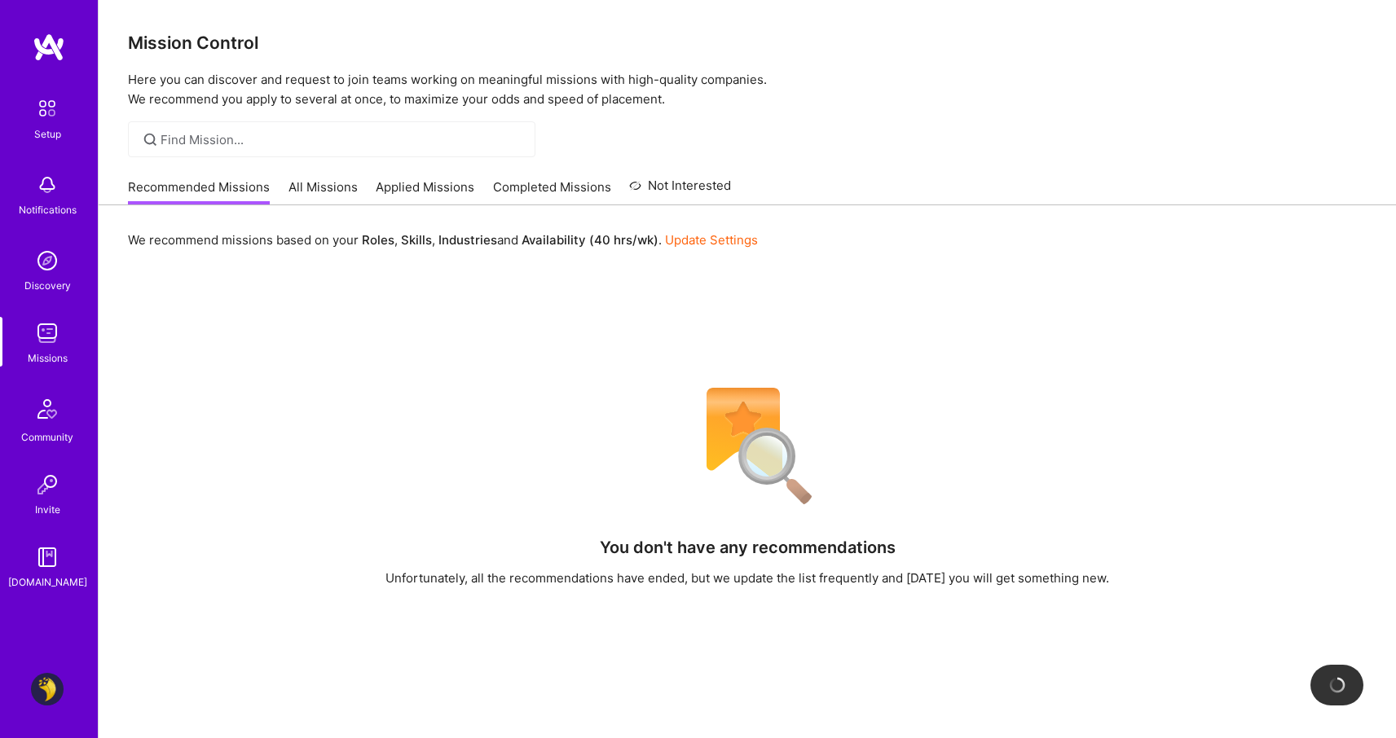
click at [535, 182] on link "Completed Missions" at bounding box center [552, 191] width 118 height 27
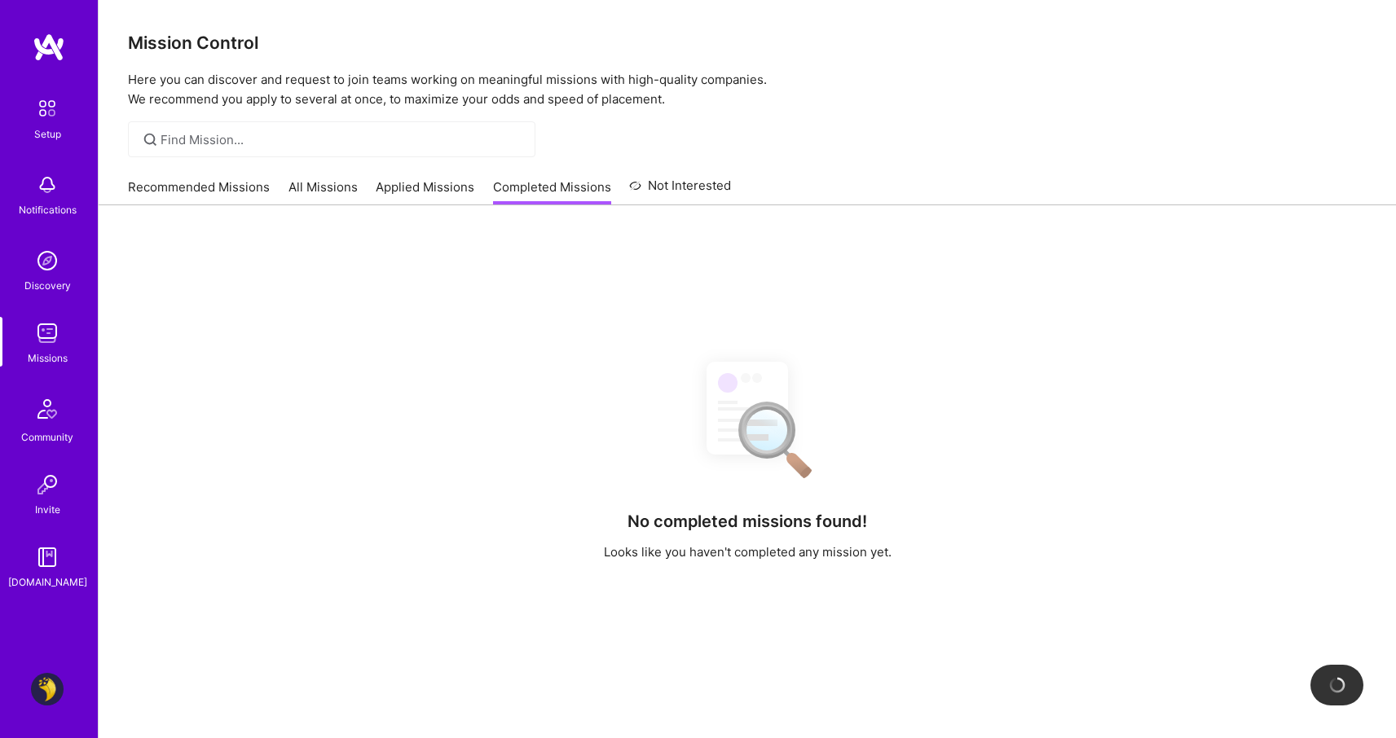
click at [240, 187] on link "Recommended Missions" at bounding box center [199, 191] width 142 height 27
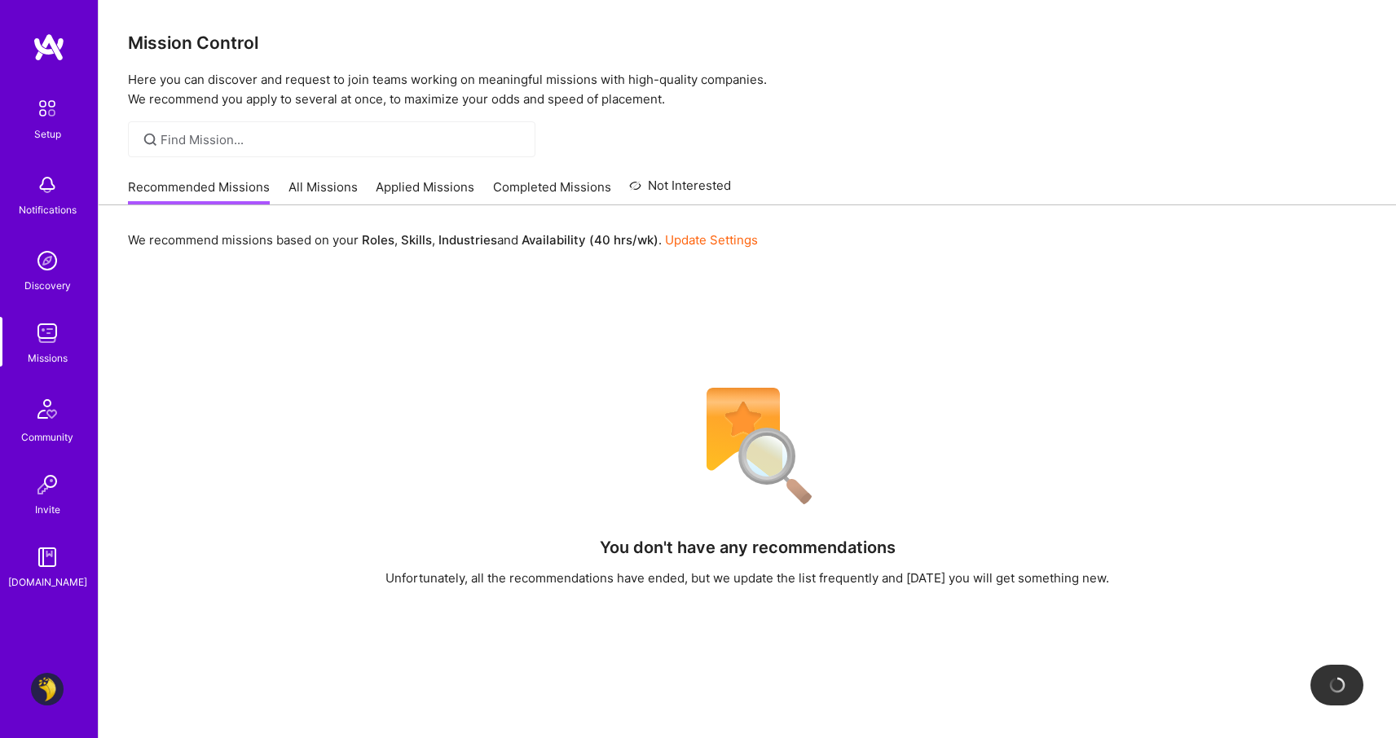
click at [244, 231] on p "We recommend missions based on your Roles , Skills , Industries and Availabilit…" at bounding box center [443, 239] width 630 height 17
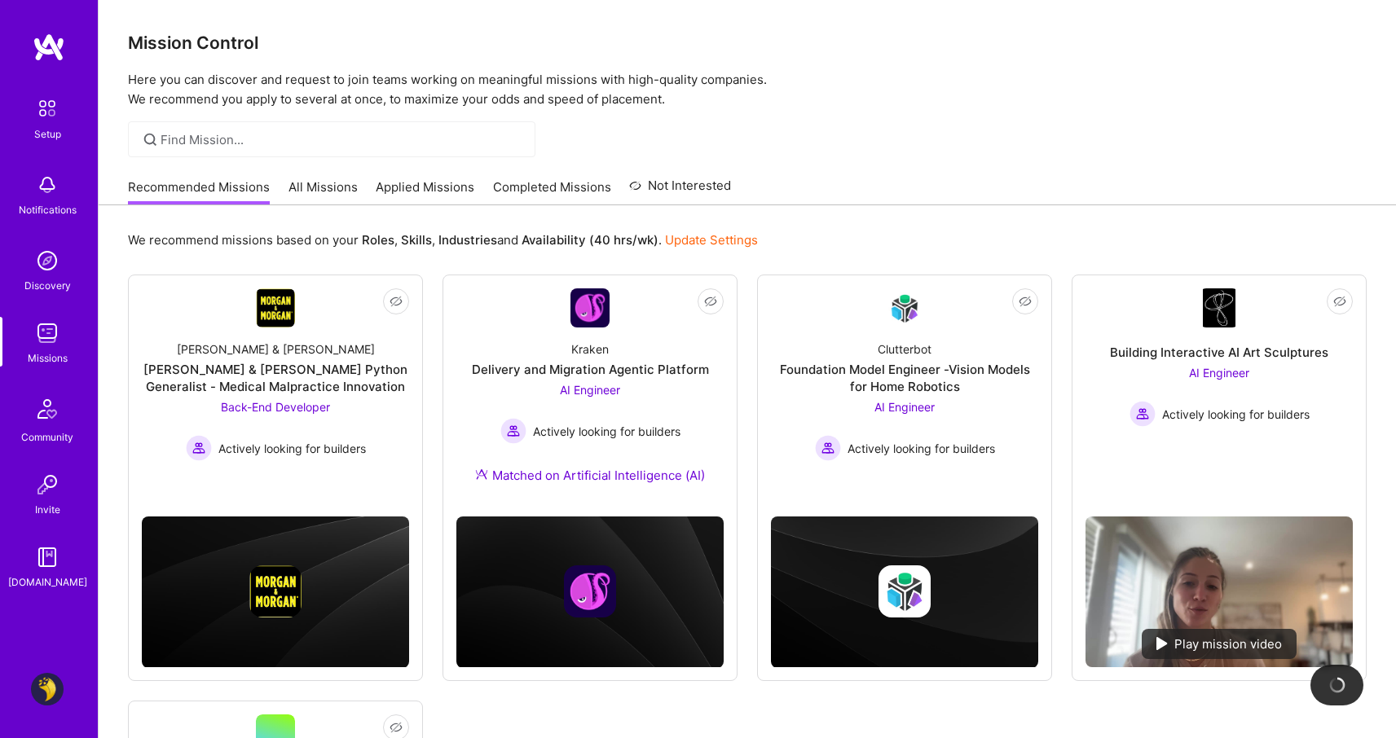
click at [354, 189] on link "All Missions" at bounding box center [322, 191] width 69 height 27
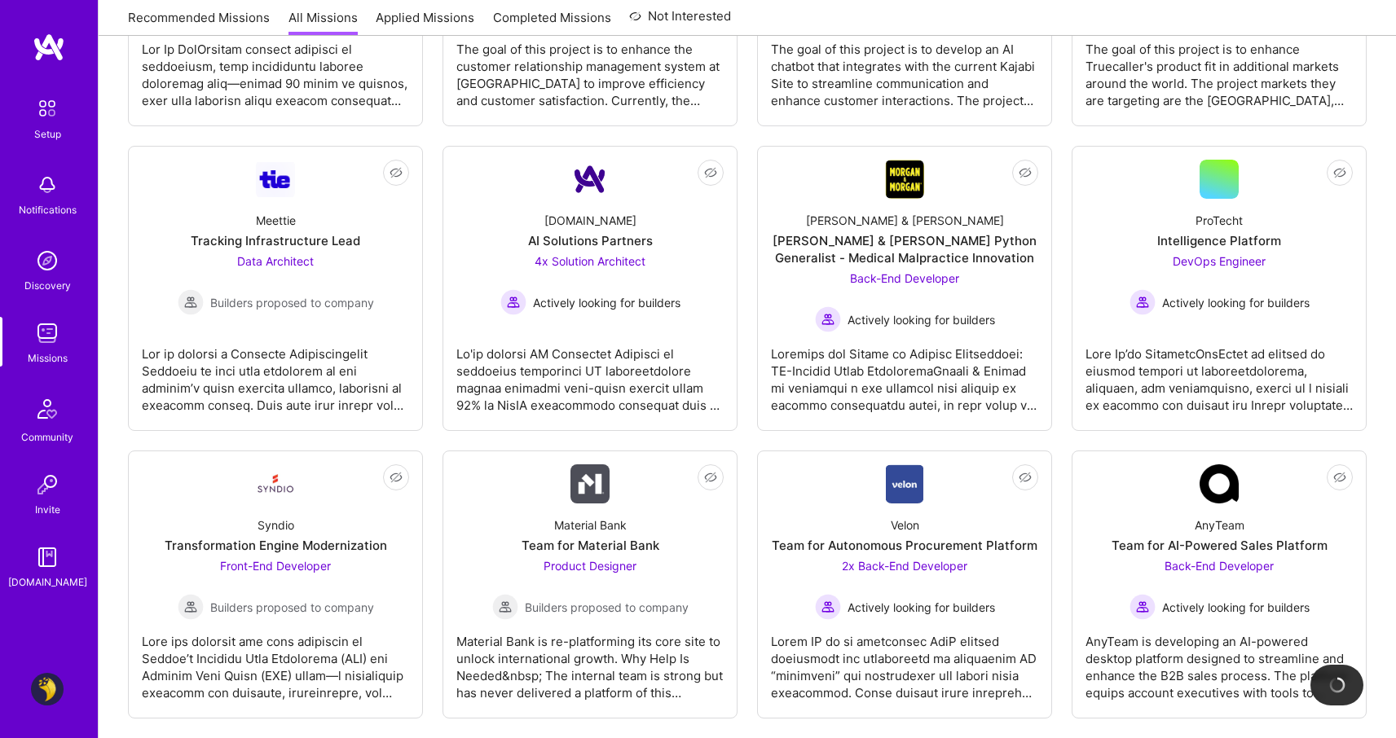
scroll to position [2613, 0]
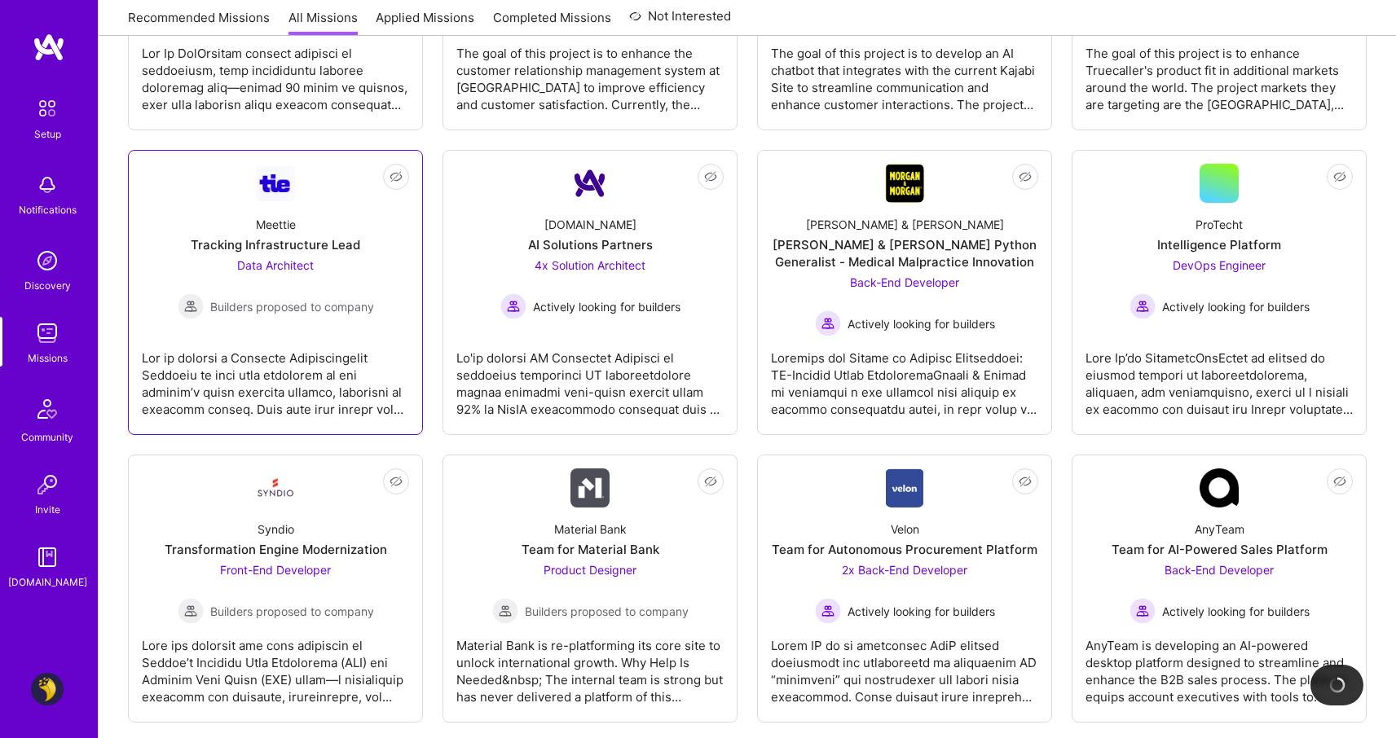
click at [379, 373] on div at bounding box center [275, 377] width 267 height 81
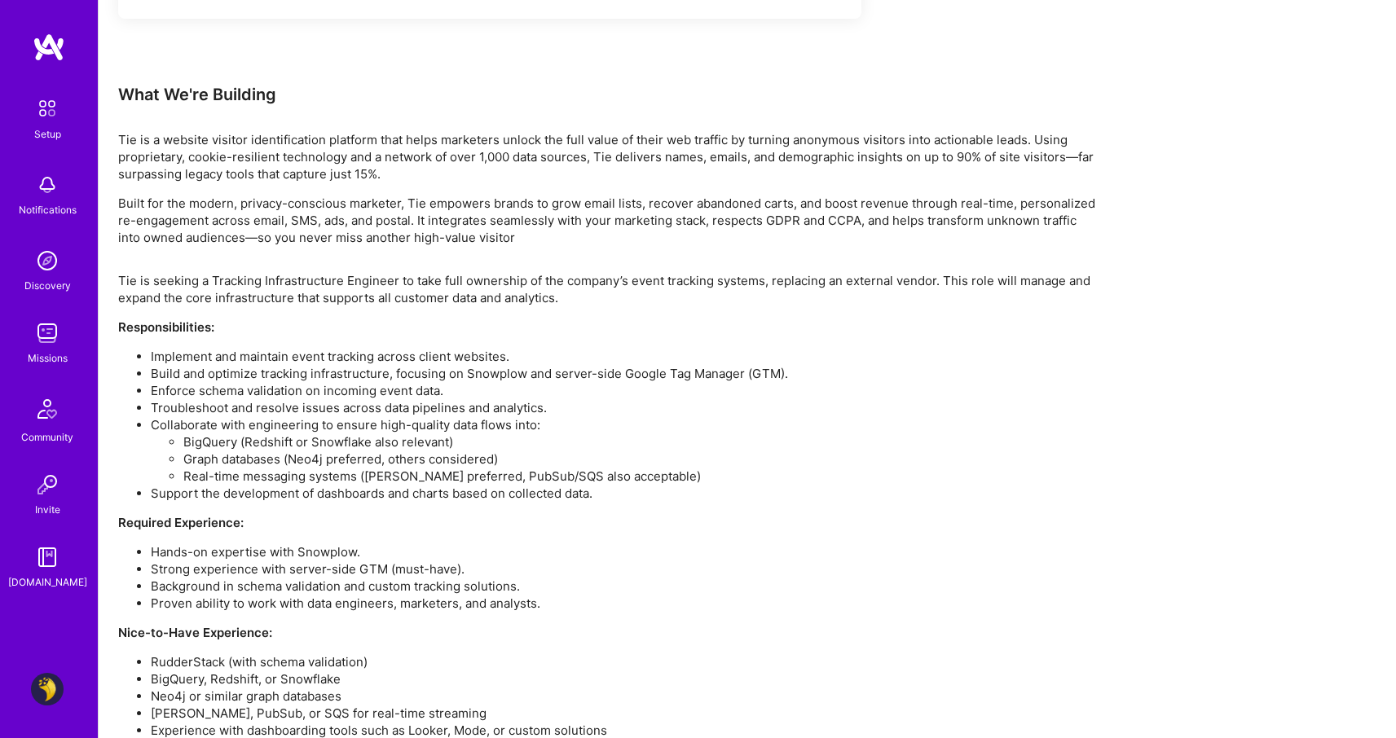
scroll to position [1010, 0]
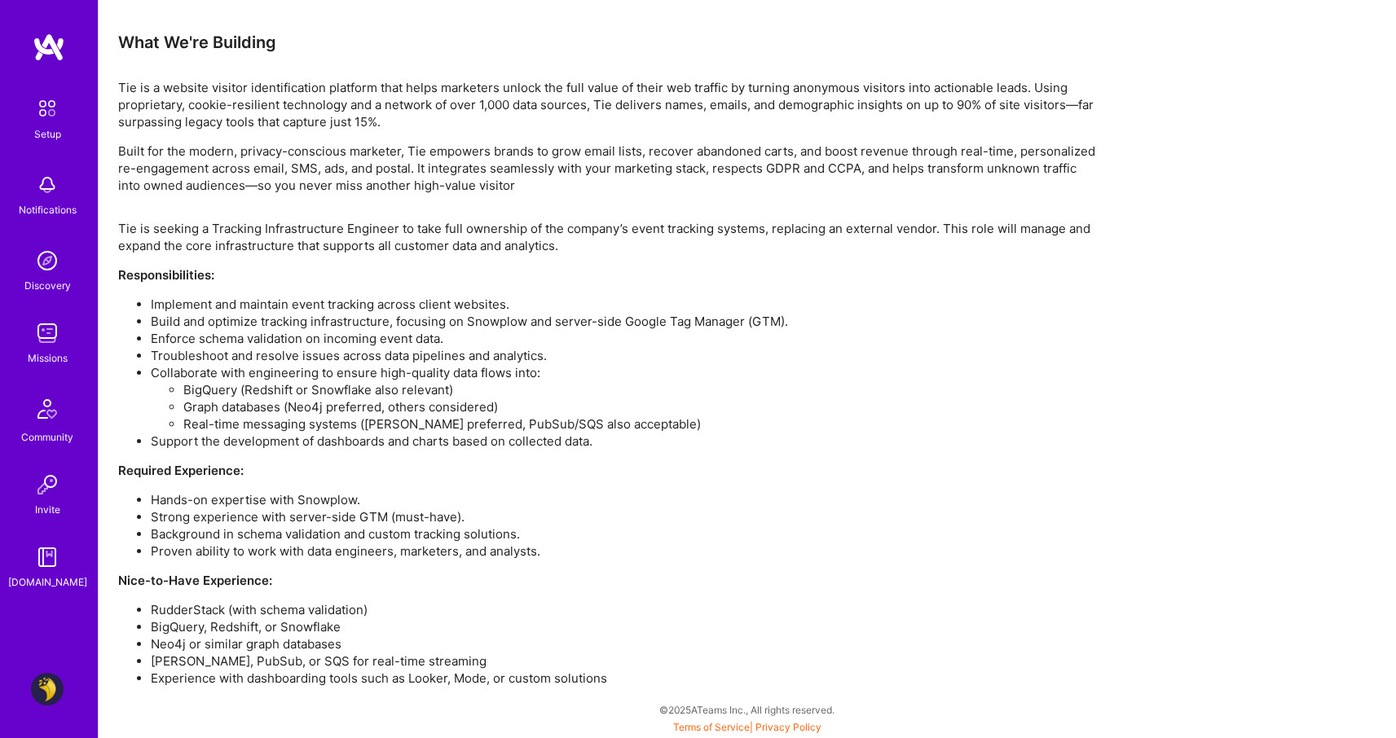
click at [319, 494] on li "Hands-on expertise with Snowplow." at bounding box center [623, 499] width 945 height 17
copy li "Snowplow"
drag, startPoint x: 385, startPoint y: 515, endPoint x: 290, endPoint y: 514, distance: 94.5
click at [290, 514] on li "Strong experience with server-side GTM (must-have)." at bounding box center [623, 516] width 945 height 17
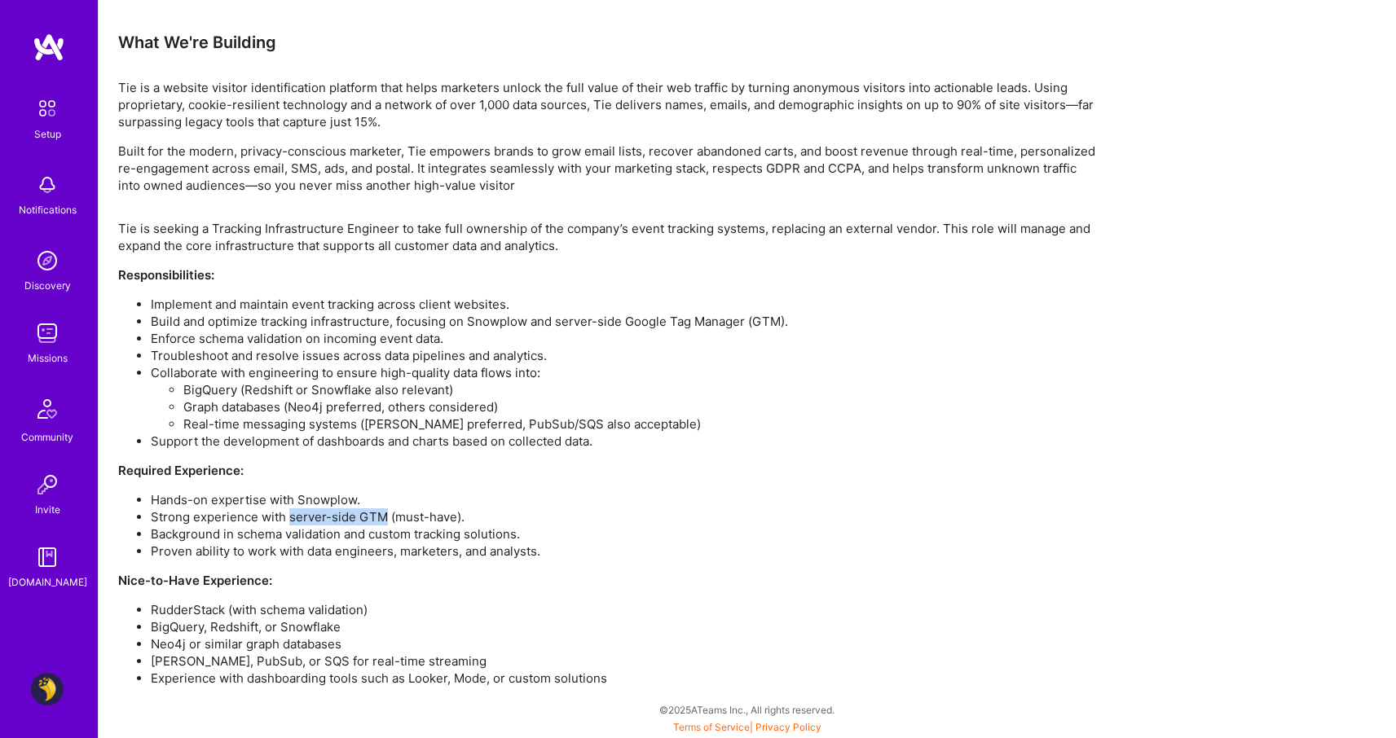
copy li "server-side GTM"
click at [336, 492] on li "Hands-on expertise with Snowplow." at bounding box center [623, 499] width 945 height 17
copy li "Snowplow"
click at [219, 610] on li "RudderStack (with schema validation)" at bounding box center [623, 609] width 945 height 17
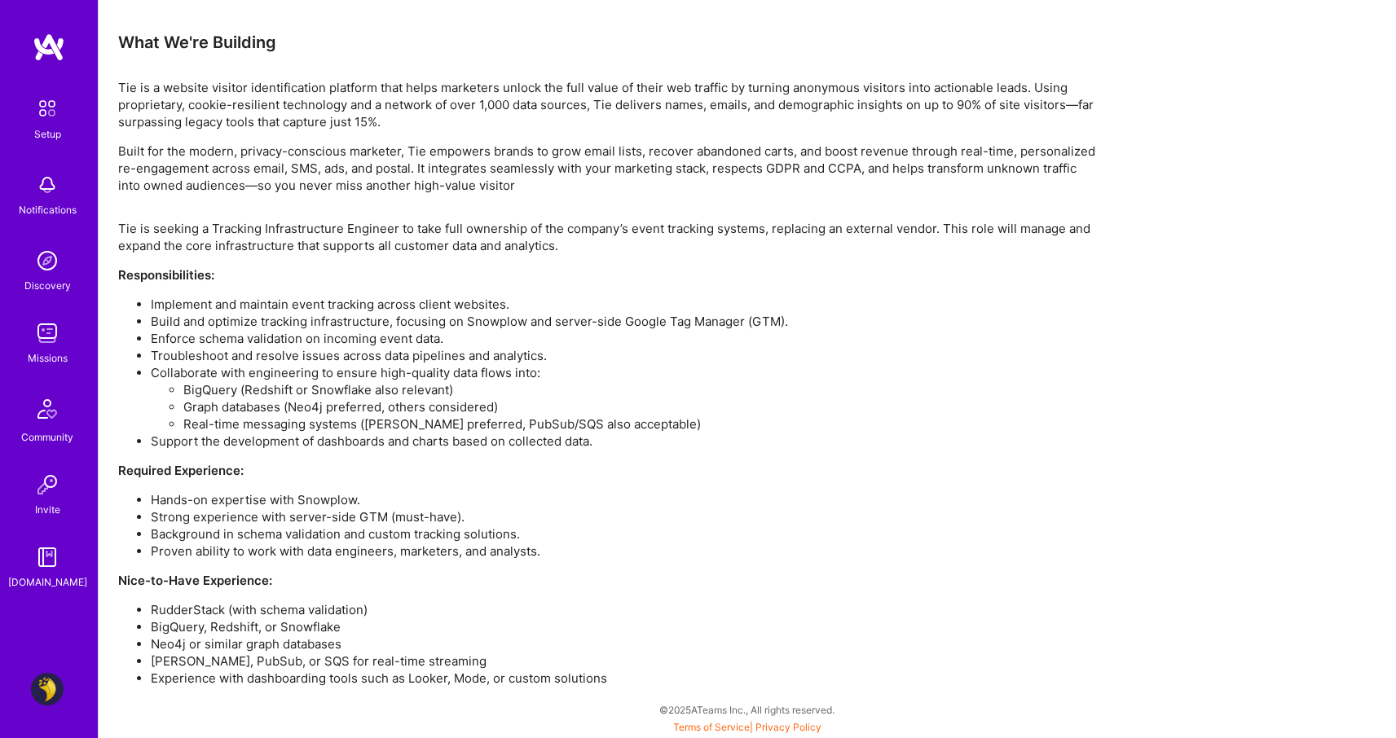
click at [219, 610] on li "RudderStack (with schema validation)" at bounding box center [623, 609] width 945 height 17
copy li "RudderStack"
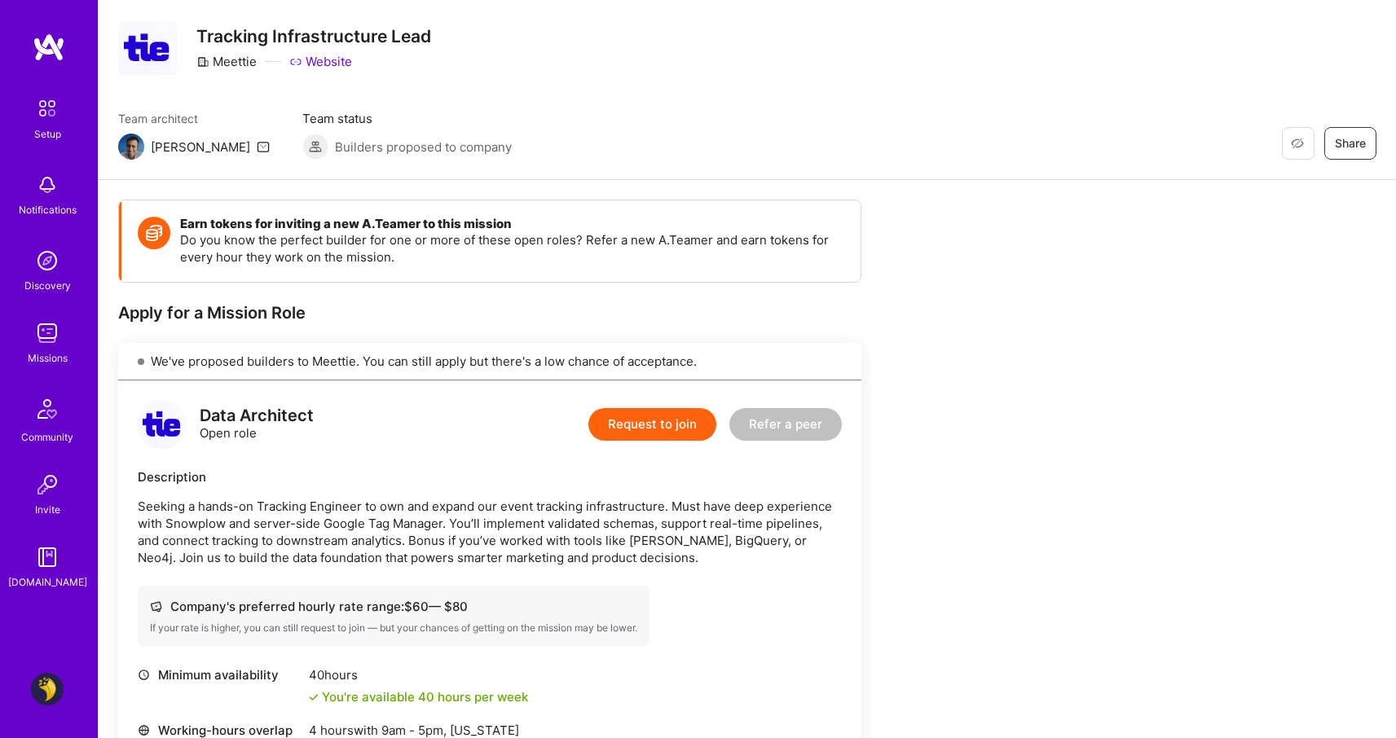
scroll to position [0, 0]
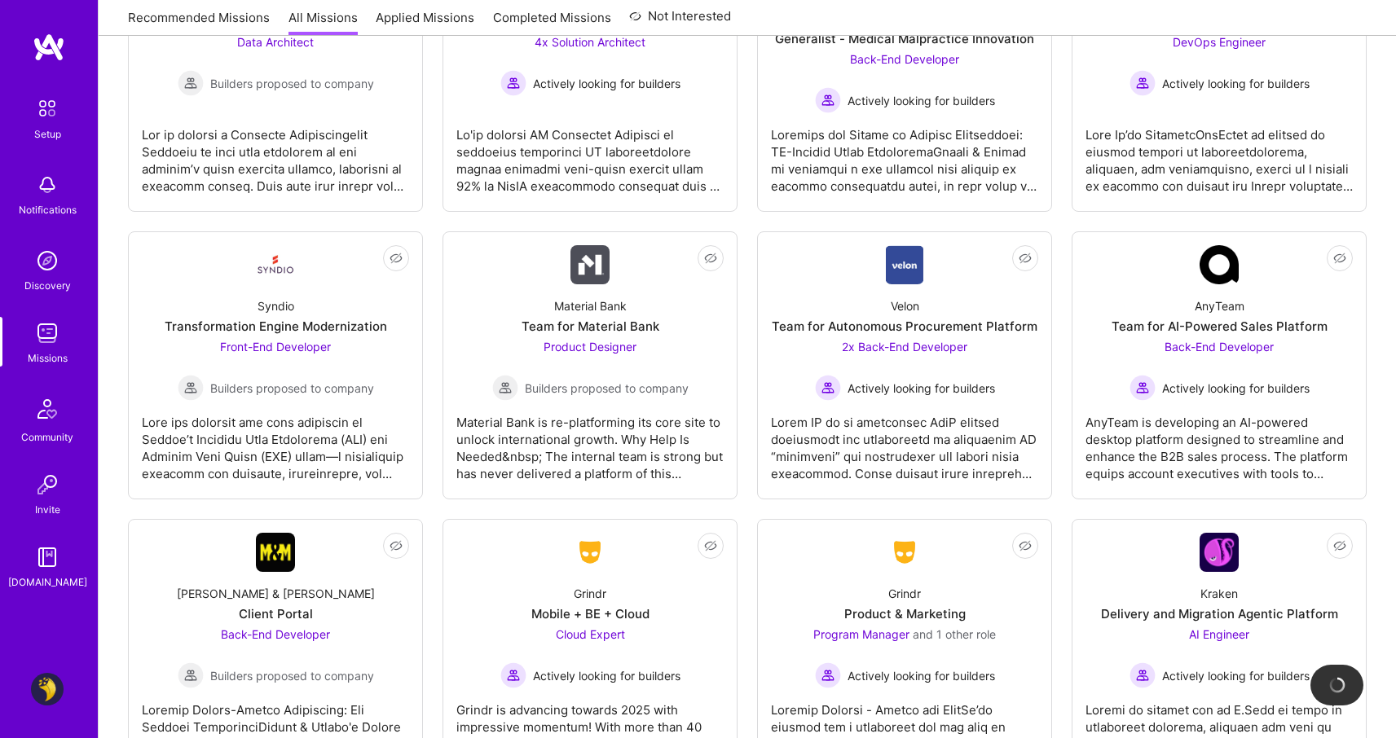
scroll to position [2839, 0]
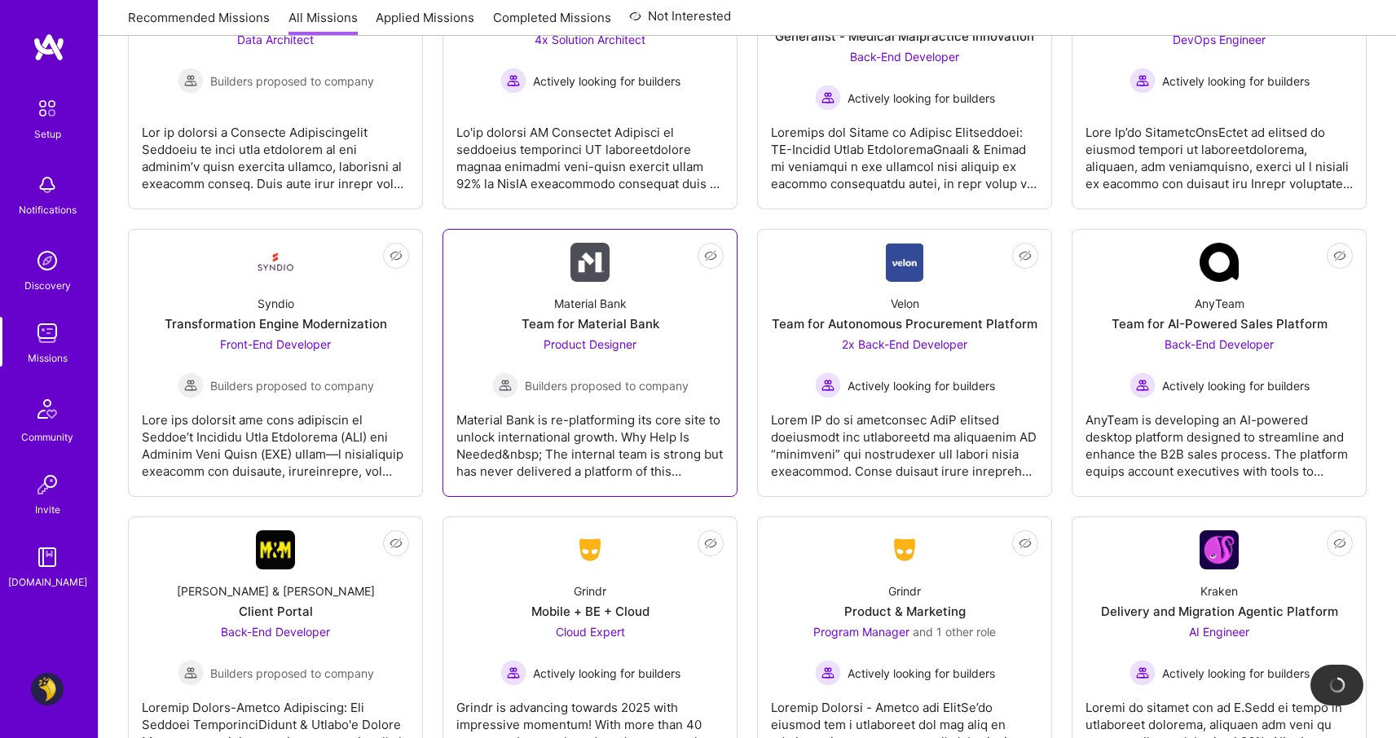
click at [602, 427] on div "Material Bank is re-platforming its core site to unlock international growth. W…" at bounding box center [589, 438] width 267 height 81
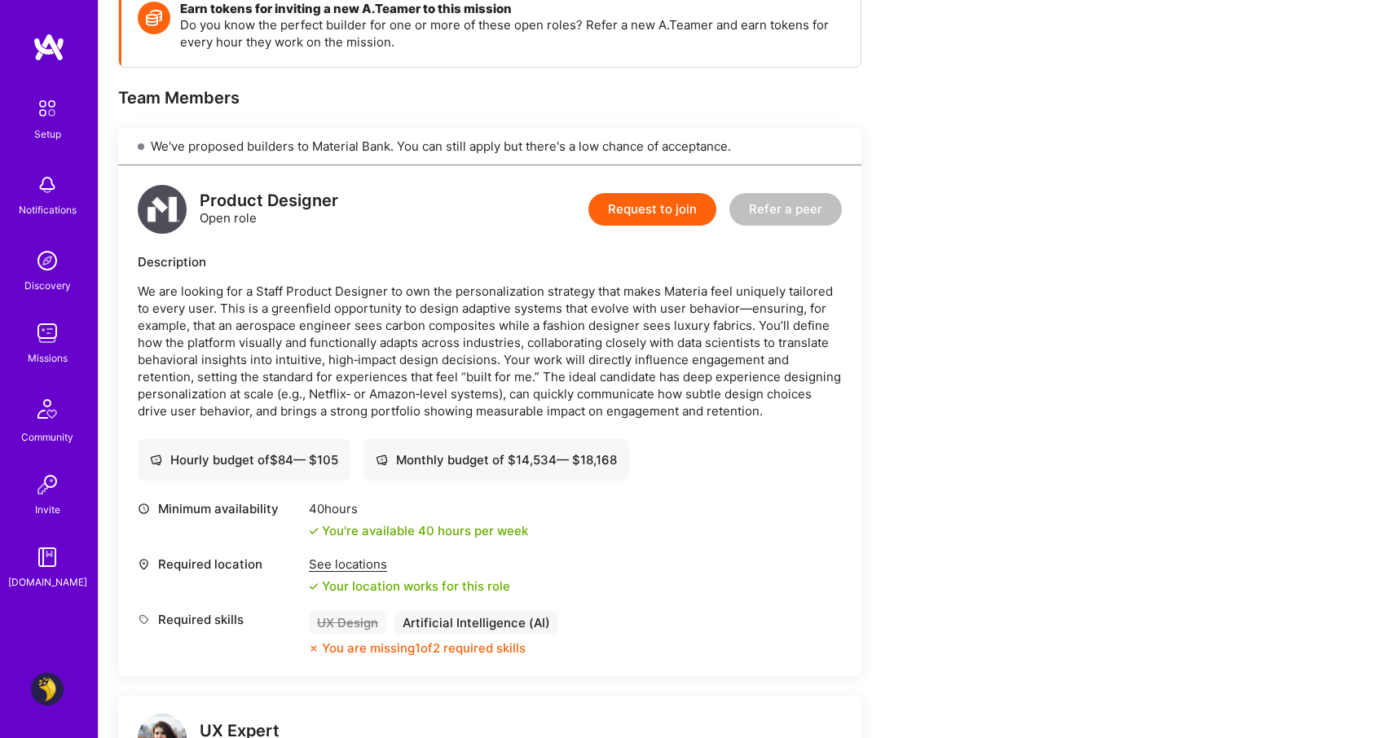
scroll to position [261, 0]
